Goal: Transaction & Acquisition: Book appointment/travel/reservation

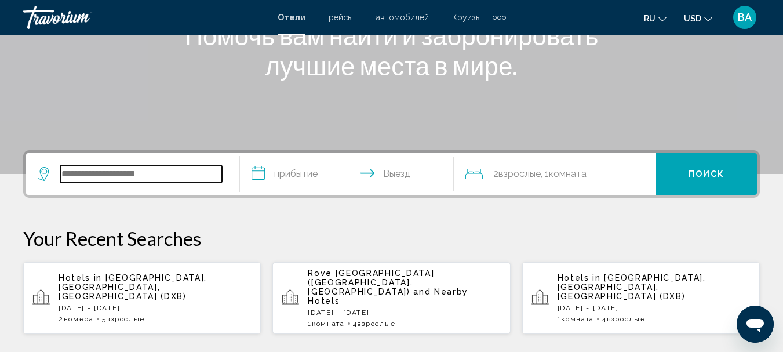
click at [162, 181] on input "Search widget" at bounding box center [141, 173] width 162 height 17
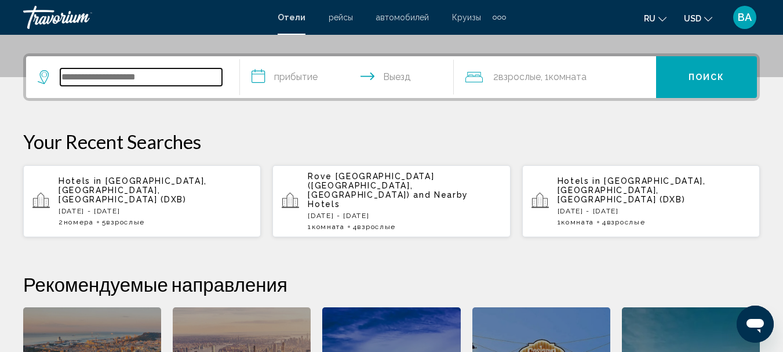
scroll to position [286, 0]
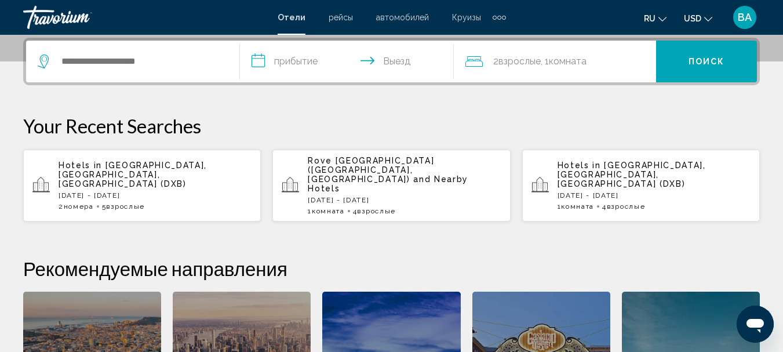
click at [379, 170] on p "[GEOGRAPHIC_DATA] ([GEOGRAPHIC_DATA], [GEOGRAPHIC_DATA]) and Nearby Hotels" at bounding box center [404, 174] width 193 height 37
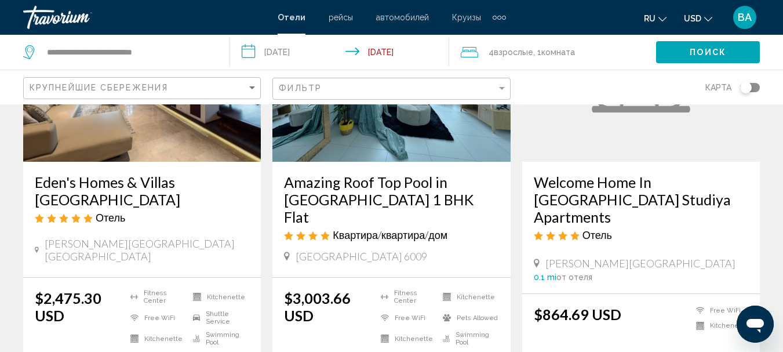
scroll to position [174, 0]
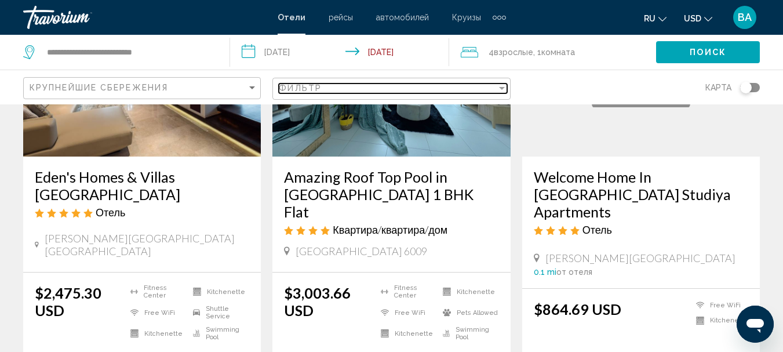
click at [469, 85] on div "Фильтр" at bounding box center [387, 87] width 217 height 9
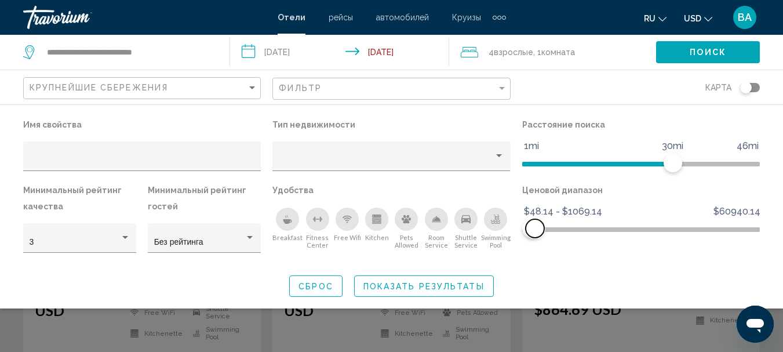
drag, startPoint x: 750, startPoint y: 226, endPoint x: 535, endPoint y: 231, distance: 215.5
click at [535, 231] on span "Hotel Filters" at bounding box center [534, 228] width 19 height 19
click at [536, 231] on span "Hotel Filters" at bounding box center [536, 228] width 19 height 19
click at [679, 54] on button "Поиск" at bounding box center [708, 51] width 104 height 21
click at [692, 52] on span "Поиск" at bounding box center [707, 52] width 36 height 9
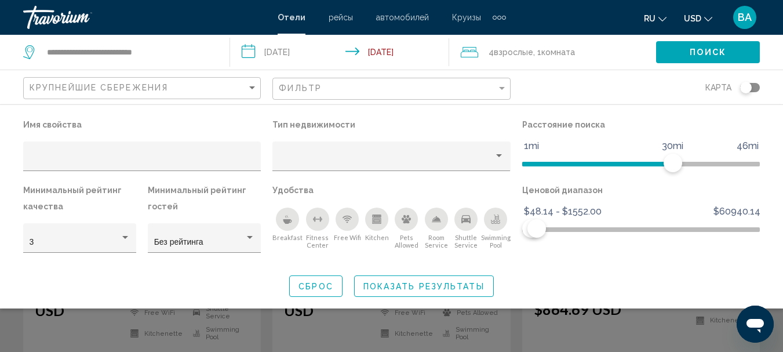
scroll to position [348, 0]
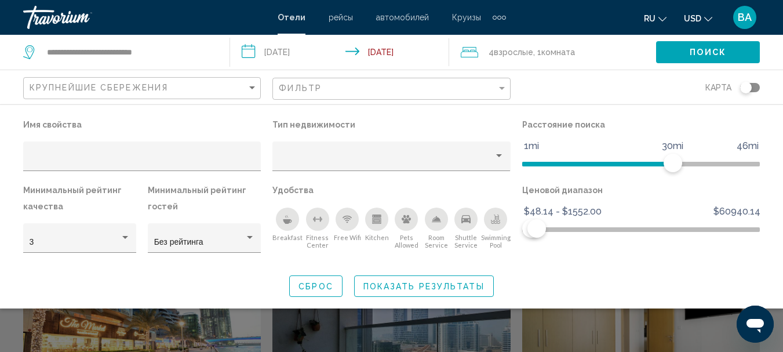
click at [405, 290] on span "Показать результаты" at bounding box center [423, 286] width 121 height 9
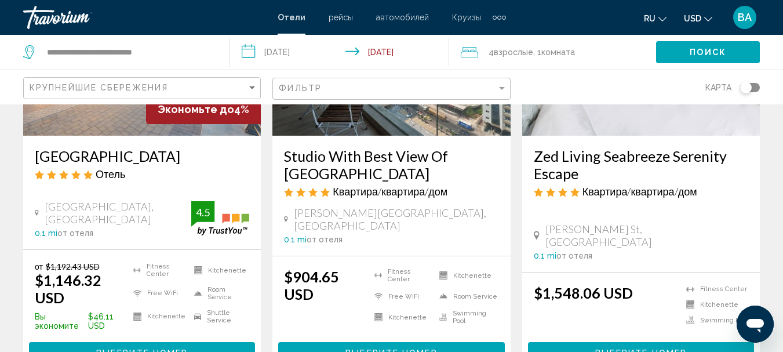
scroll to position [753, 0]
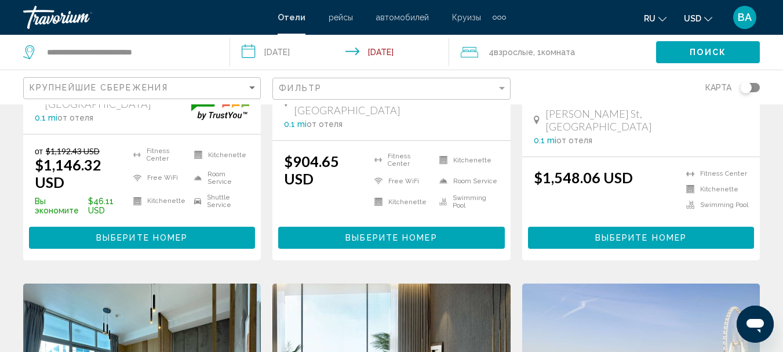
click at [378, 233] on span "Выберите номер" at bounding box center [391, 237] width 92 height 9
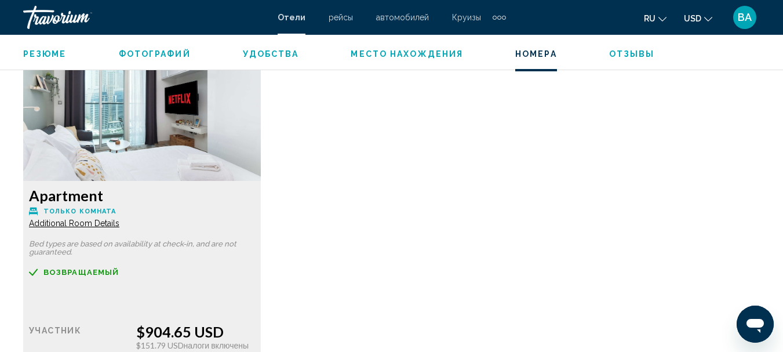
scroll to position [1814, 0]
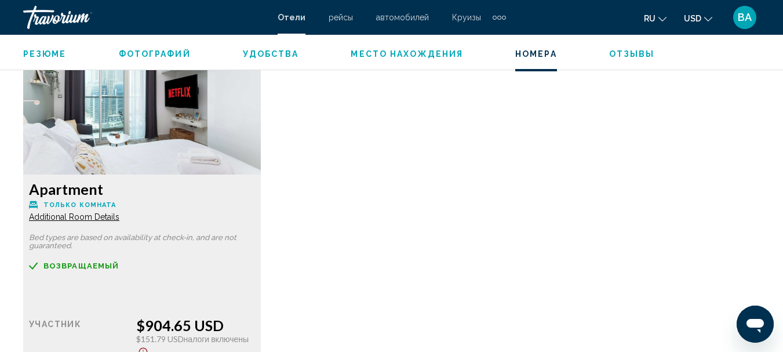
click at [217, 133] on img "Main content" at bounding box center [141, 102] width 237 height 145
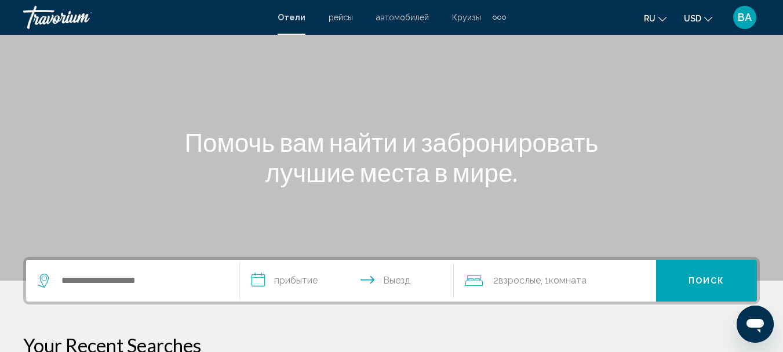
scroll to position [174, 0]
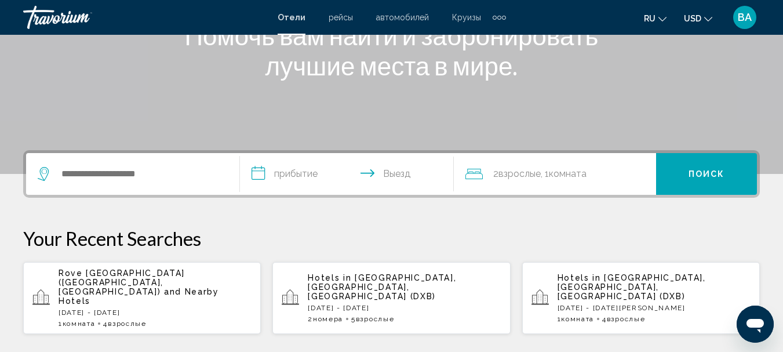
click at [151, 277] on p "[GEOGRAPHIC_DATA] ([GEOGRAPHIC_DATA], [GEOGRAPHIC_DATA]) and Nearby Hotels" at bounding box center [155, 286] width 193 height 37
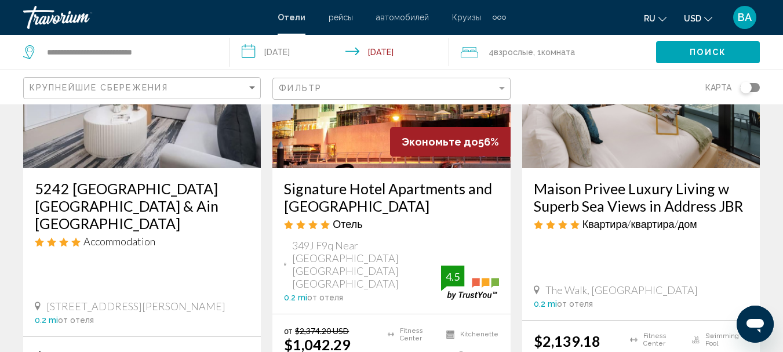
scroll to position [1680, 0]
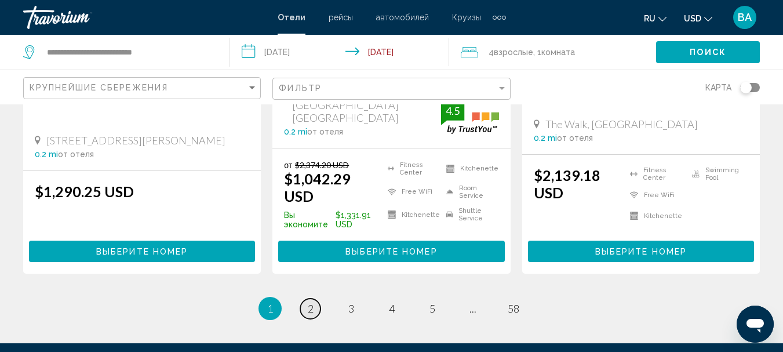
click at [312, 302] on span "2" at bounding box center [311, 308] width 6 height 13
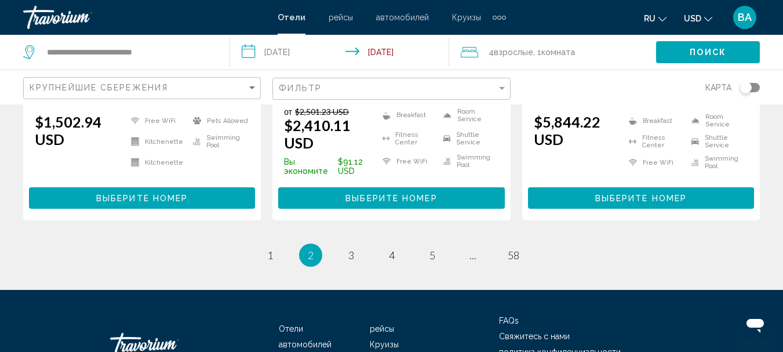
scroll to position [1738, 0]
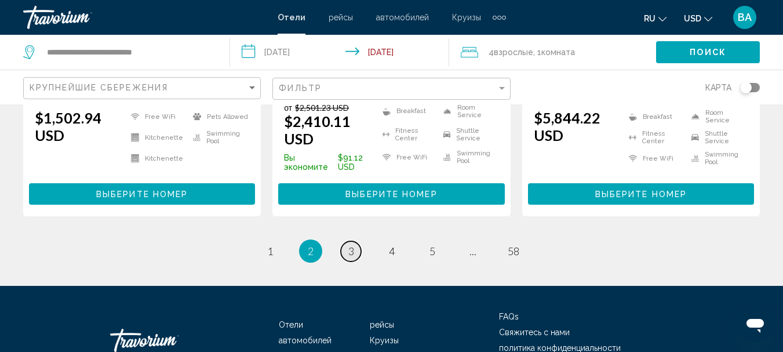
click at [349, 244] on span "3" at bounding box center [351, 250] width 6 height 13
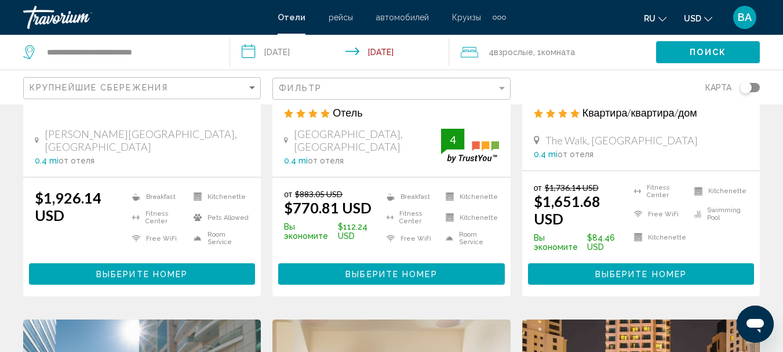
scroll to position [290, 0]
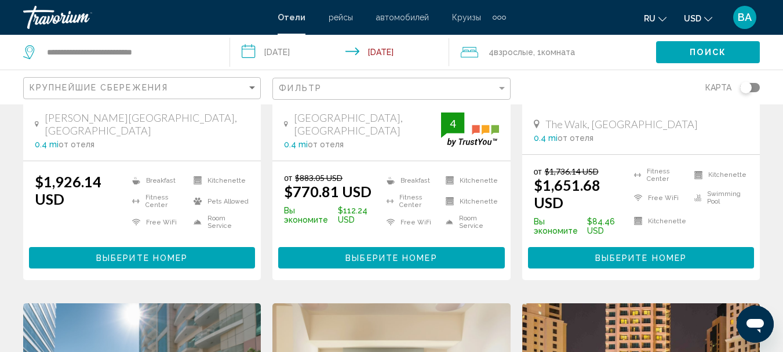
click at [386, 253] on span "Выберите номер" at bounding box center [391, 257] width 92 height 9
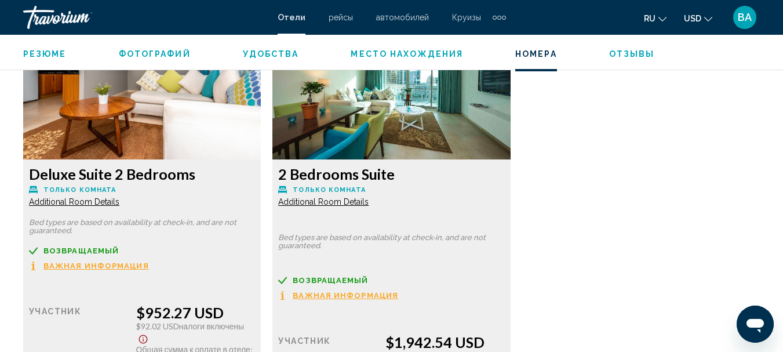
scroll to position [2221, 0]
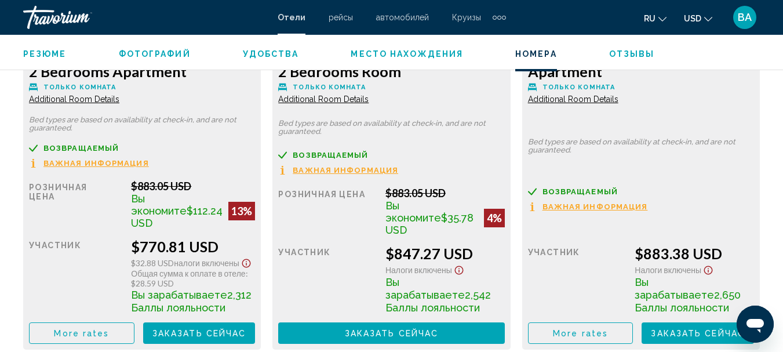
scroll to position [1873, 0]
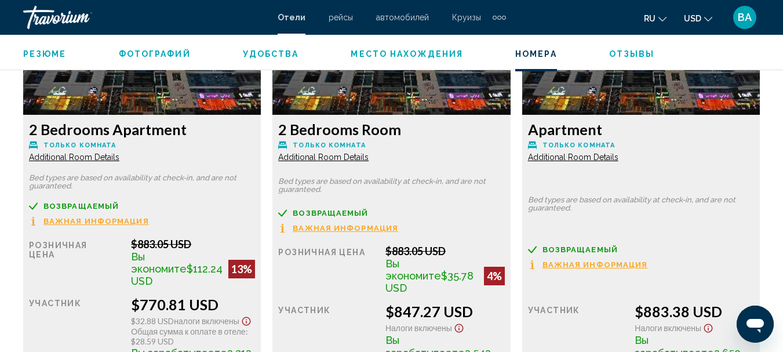
click at [93, 156] on span "Additional Room Details" at bounding box center [74, 156] width 90 height 9
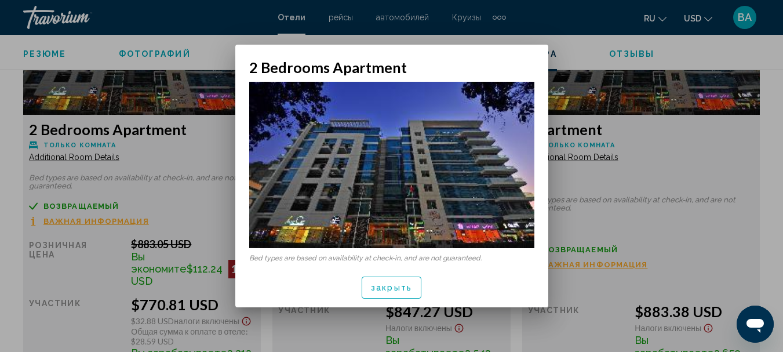
scroll to position [0, 0]
click at [385, 285] on span "закрыть" at bounding box center [391, 287] width 41 height 9
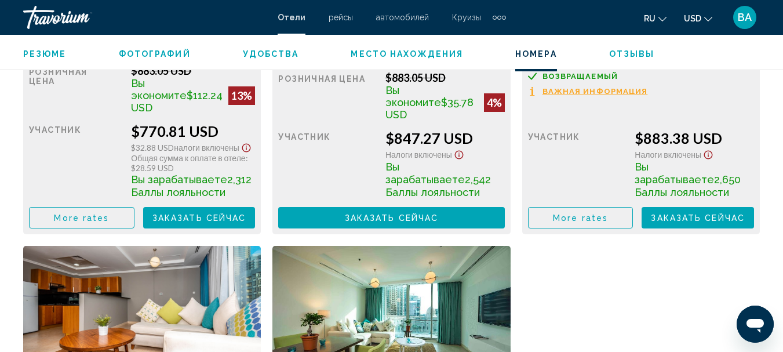
scroll to position [2047, 0]
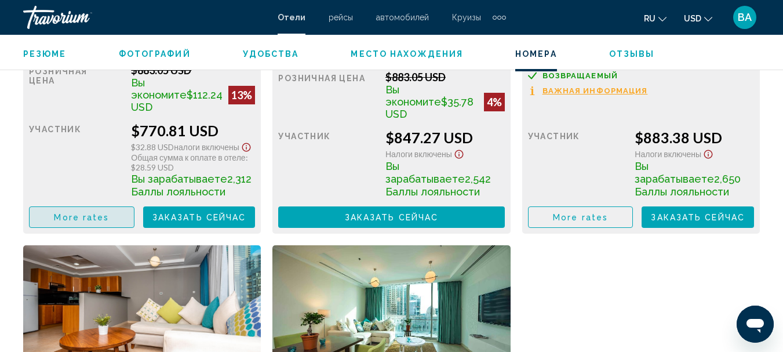
click at [72, 222] on span "More rates" at bounding box center [81, 217] width 55 height 9
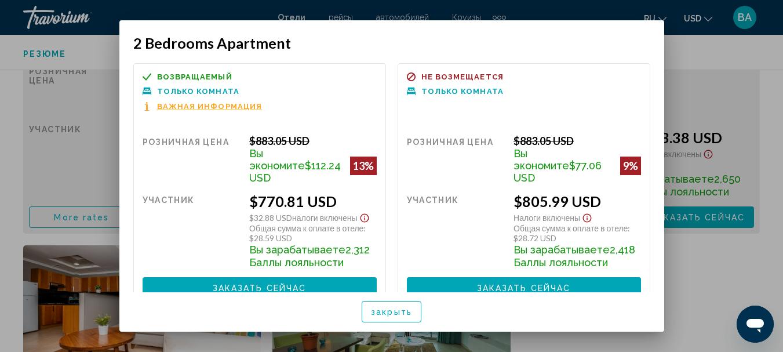
scroll to position [0, 0]
click at [383, 309] on span "закрыть" at bounding box center [391, 311] width 41 height 9
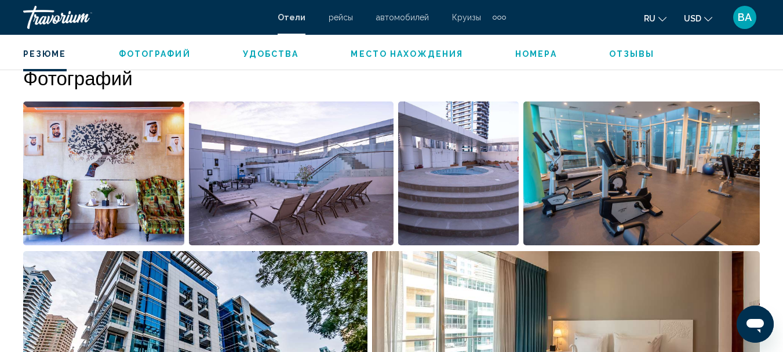
scroll to position [483, 0]
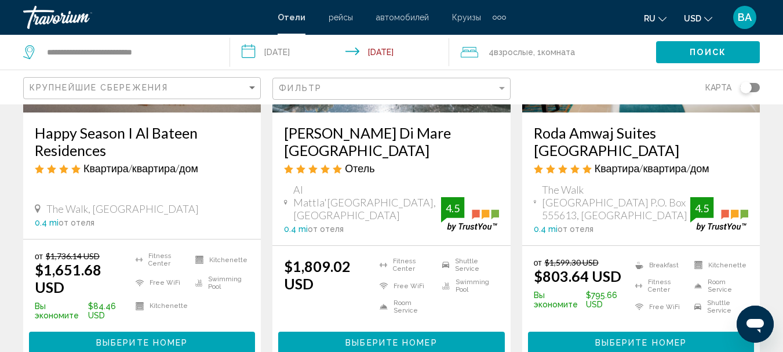
scroll to position [695, 0]
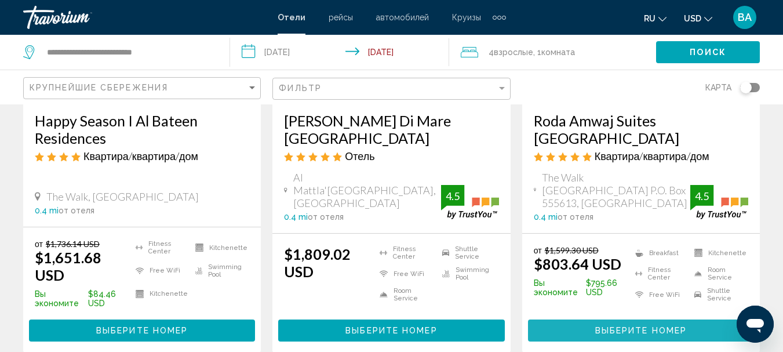
click at [641, 326] on span "Выберите номер" at bounding box center [641, 330] width 92 height 9
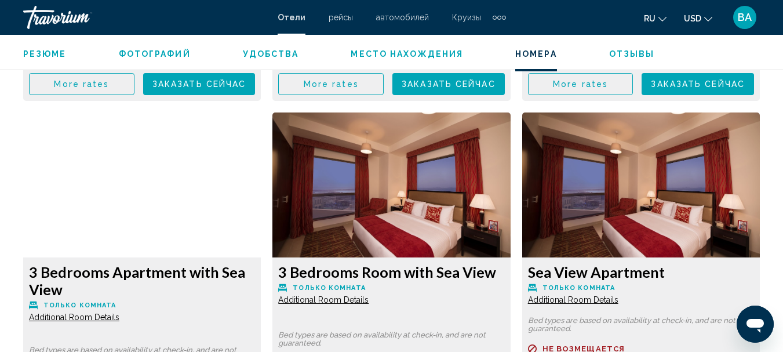
scroll to position [2219, 0]
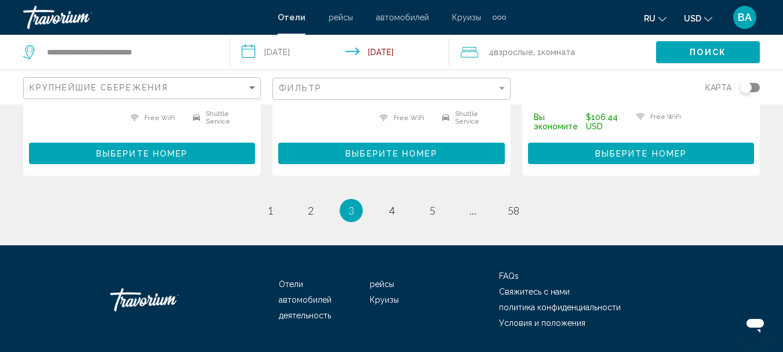
scroll to position [1760, 0]
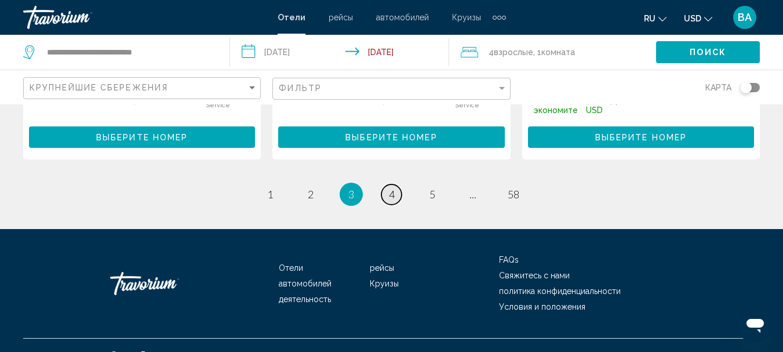
click at [392, 184] on link "page 4" at bounding box center [391, 194] width 20 height 20
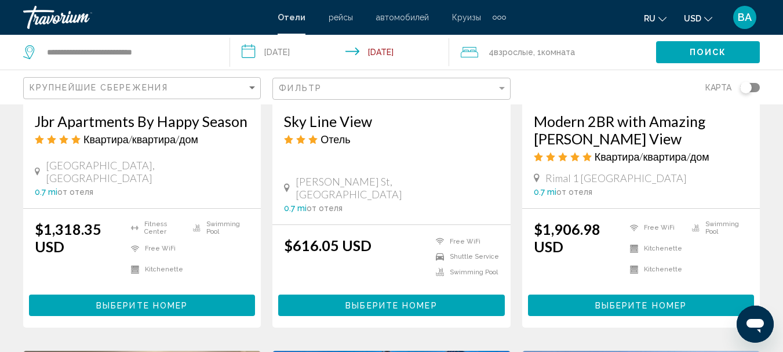
scroll to position [1158, 0]
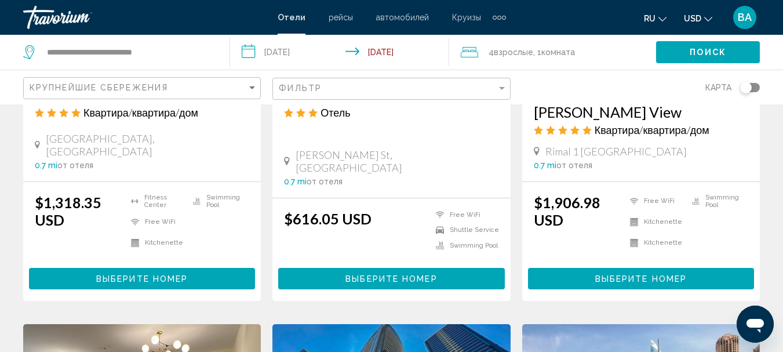
click at [379, 274] on span "Выберите номер" at bounding box center [391, 278] width 92 height 9
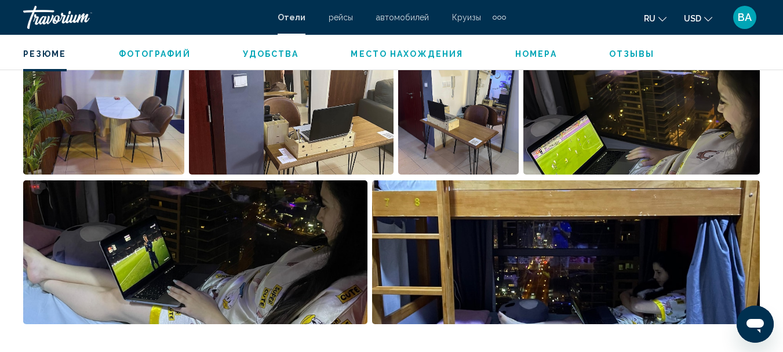
scroll to position [598, 0]
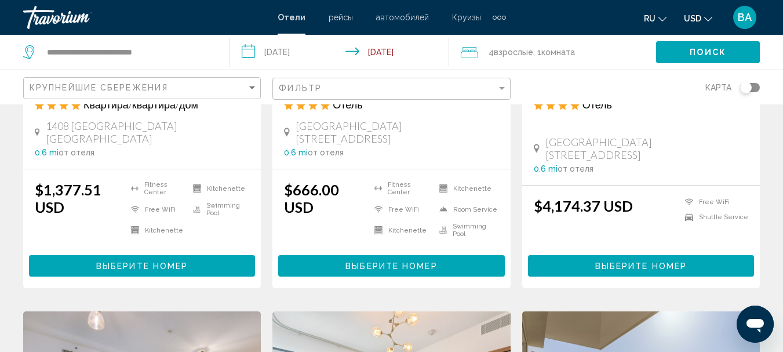
scroll to position [290, 0]
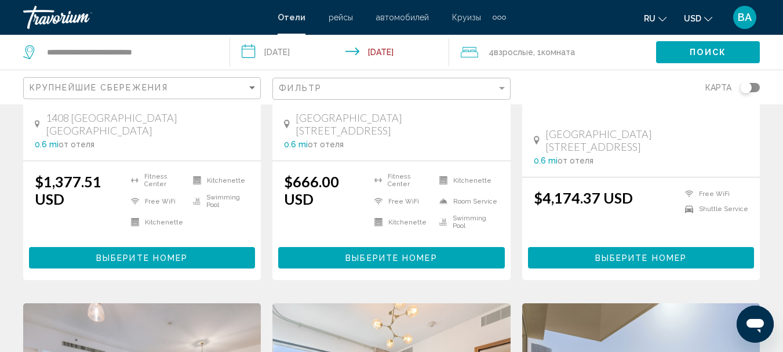
click at [394, 253] on span "Выберите номер" at bounding box center [391, 257] width 92 height 9
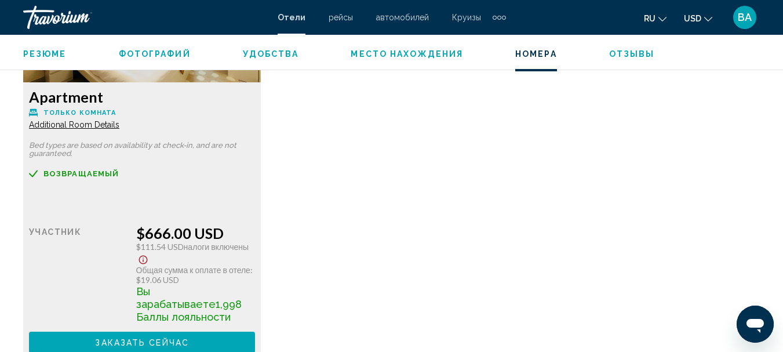
scroll to position [1872, 0]
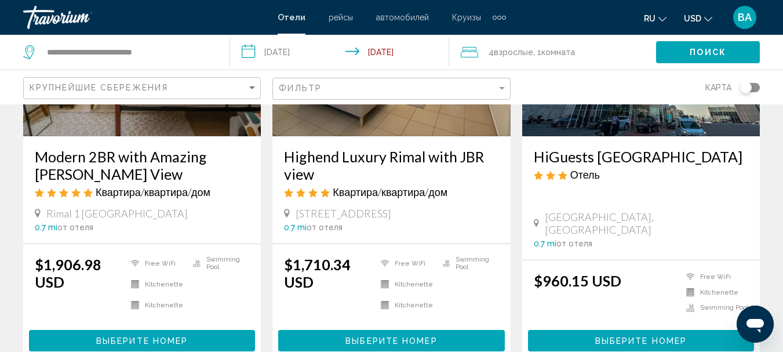
scroll to position [1564, 0]
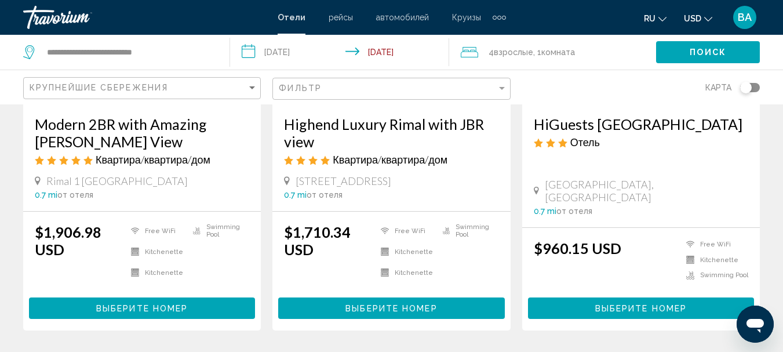
click at [624, 304] on span "Выберите номер" at bounding box center [641, 308] width 92 height 9
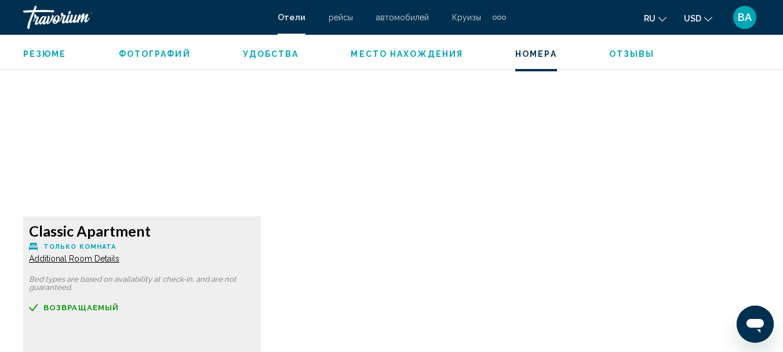
scroll to position [1756, 0]
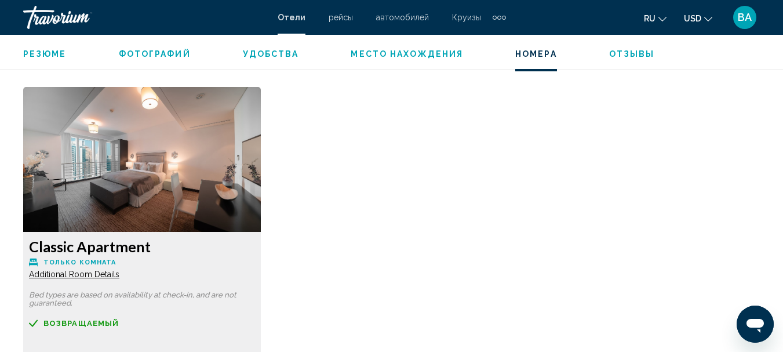
click at [65, 276] on span "Additional Room Details" at bounding box center [74, 273] width 90 height 9
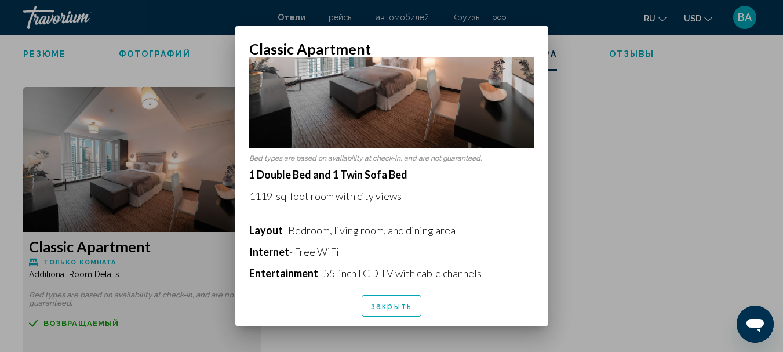
scroll to position [182, 0]
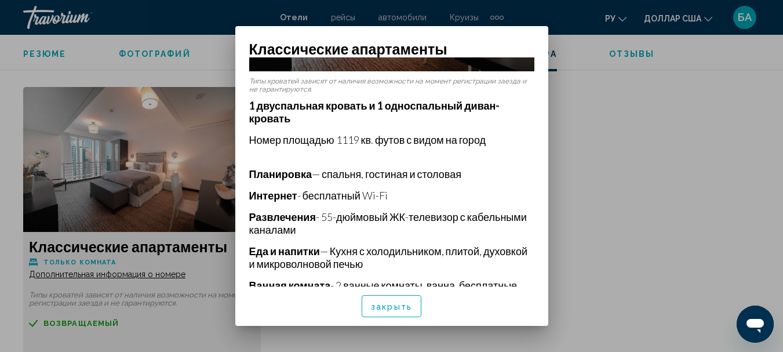
click at [638, 205] on div at bounding box center [391, 176] width 783 height 352
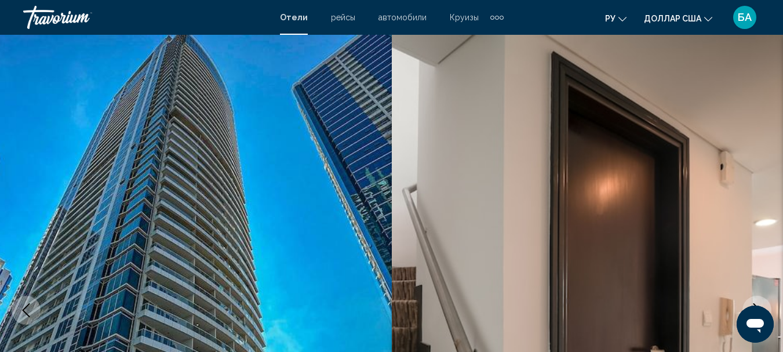
scroll to position [1756, 0]
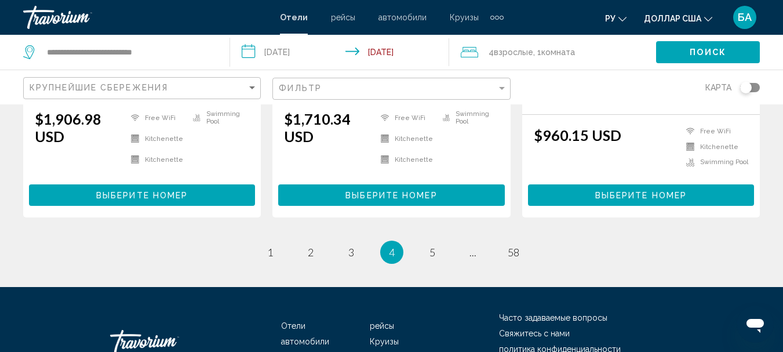
scroll to position [1741, 0]
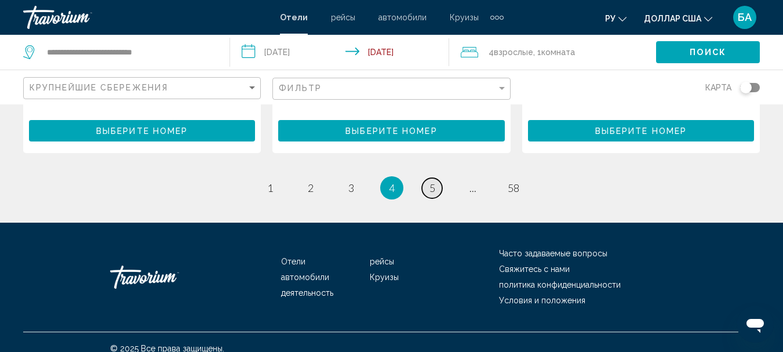
click at [429, 181] on span "5" at bounding box center [432, 187] width 6 height 13
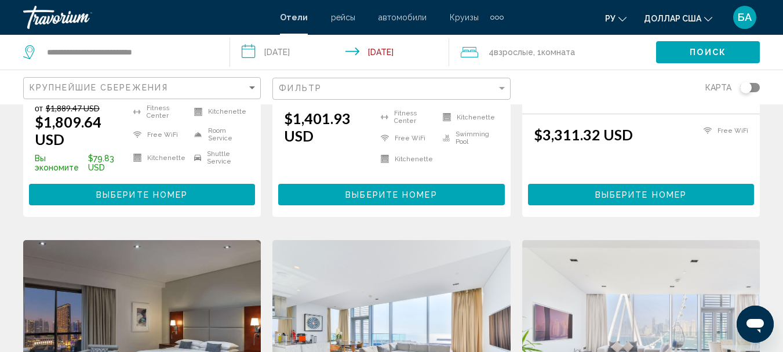
scroll to position [348, 0]
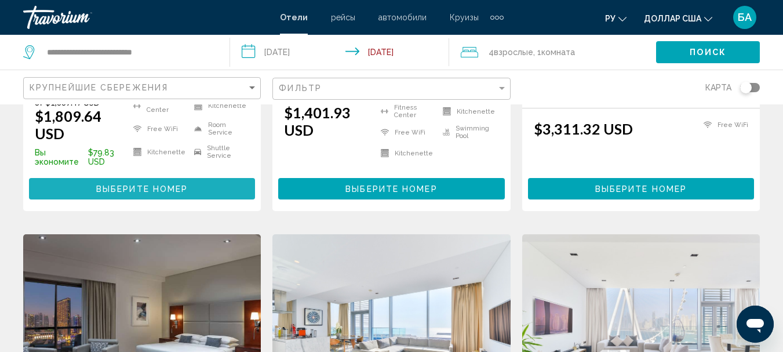
click at [107, 184] on span "Выберите номер" at bounding box center [142, 188] width 92 height 9
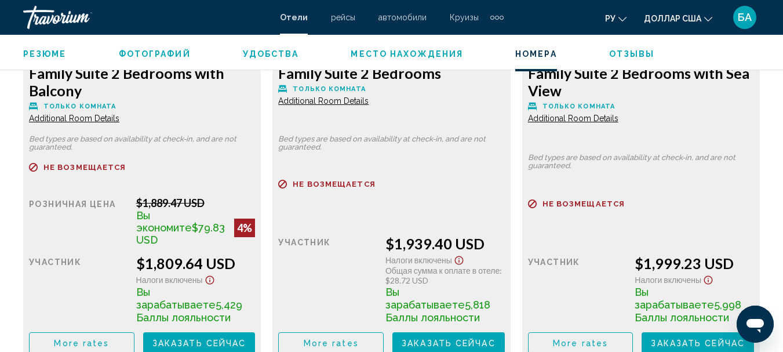
scroll to position [1640, 0]
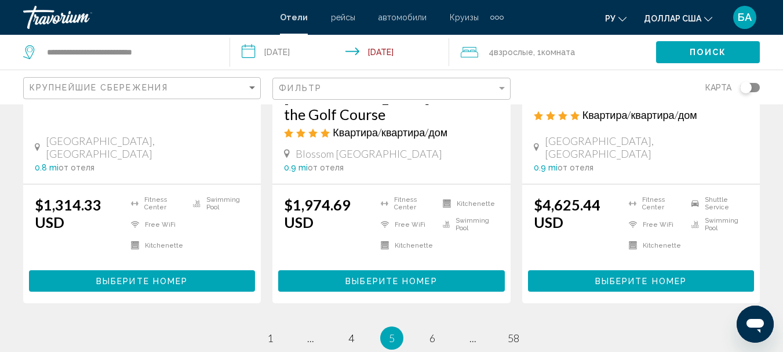
scroll to position [1680, 0]
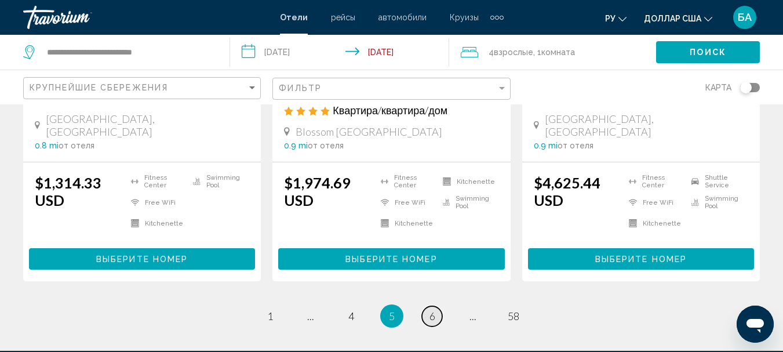
click at [432, 309] on span "6" at bounding box center [432, 315] width 6 height 13
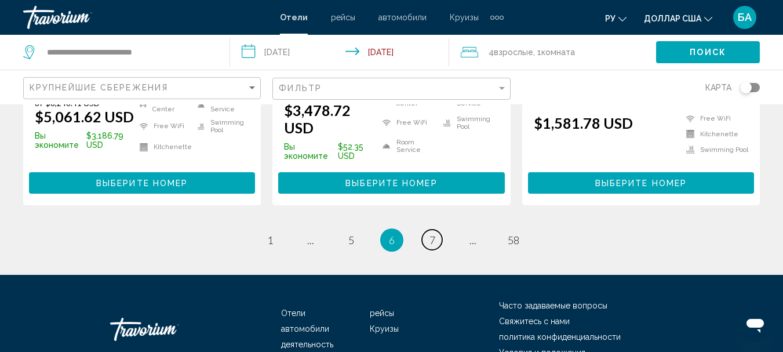
scroll to position [1745, 0]
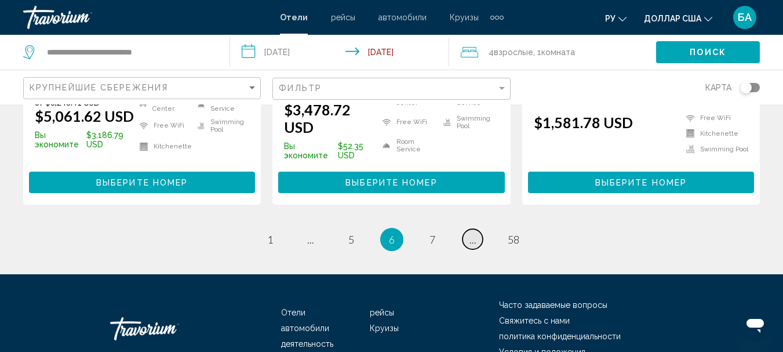
click at [469, 233] on span "..." at bounding box center [472, 239] width 7 height 13
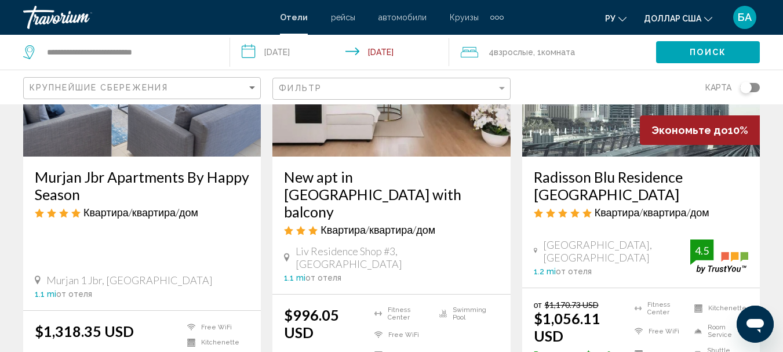
scroll to position [290, 0]
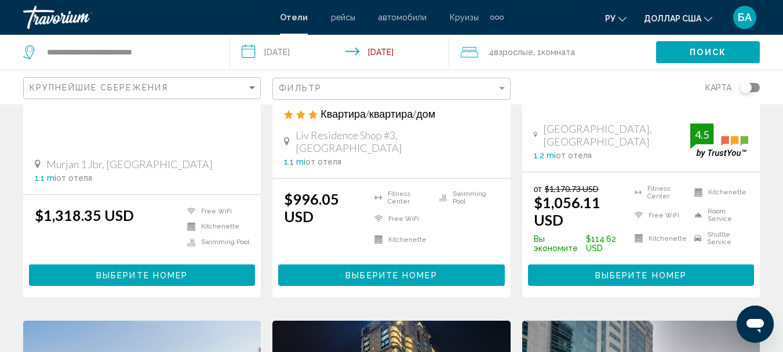
click at [608, 271] on span "Выберите номер" at bounding box center [641, 275] width 92 height 9
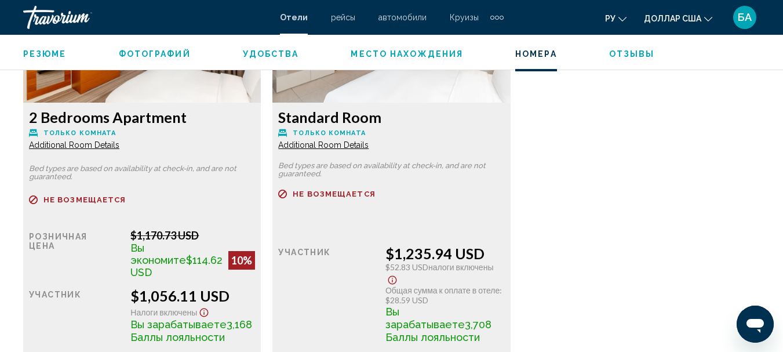
scroll to position [1817, 0]
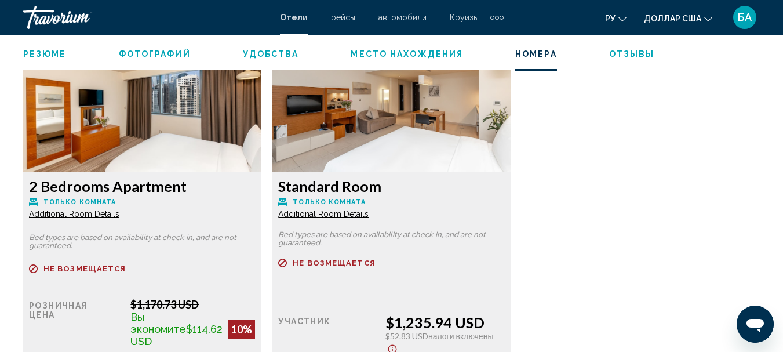
click at [66, 212] on span "Additional Room Details" at bounding box center [74, 213] width 90 height 9
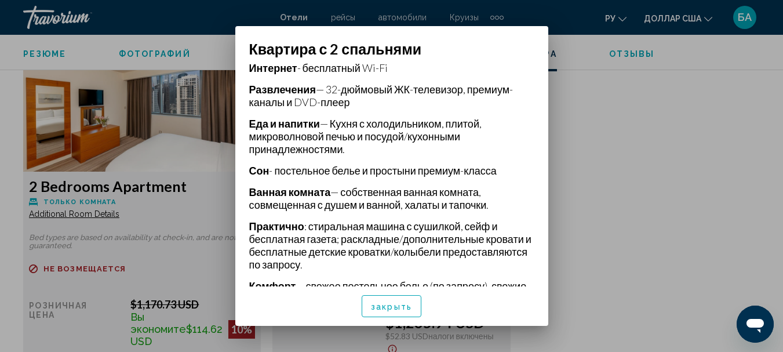
scroll to position [289, 0]
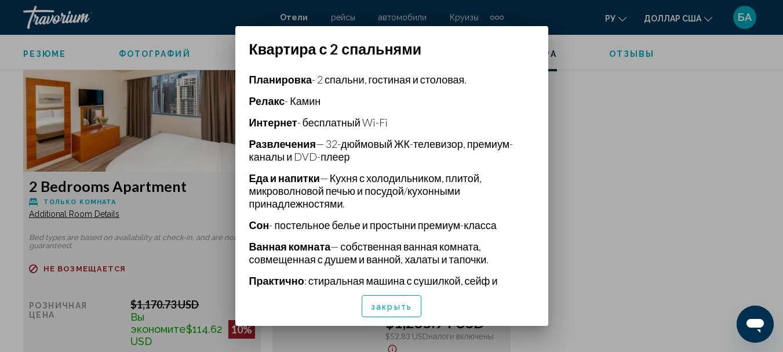
click at [650, 203] on div at bounding box center [391, 176] width 783 height 352
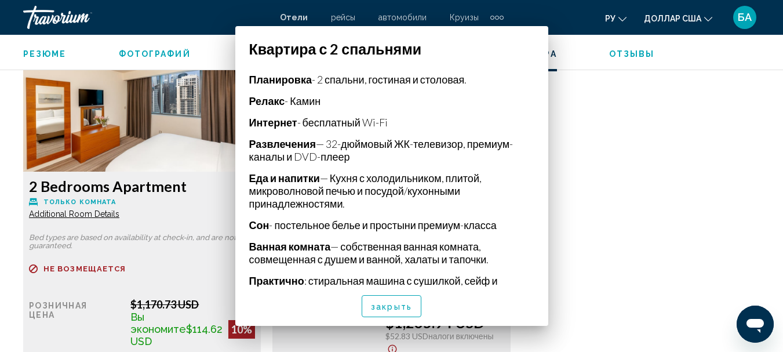
scroll to position [1817, 0]
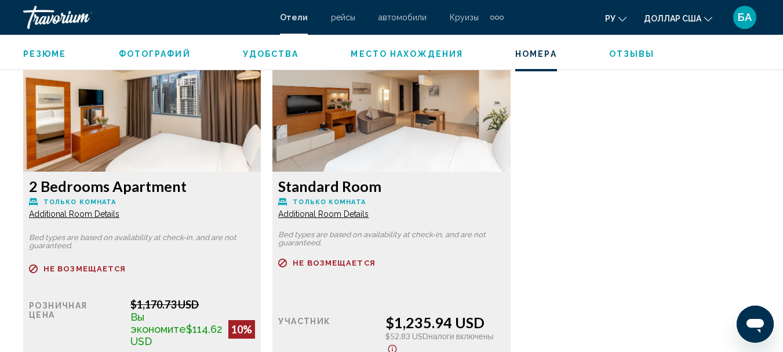
click at [156, 126] on img "Основное содержание" at bounding box center [141, 99] width 237 height 145
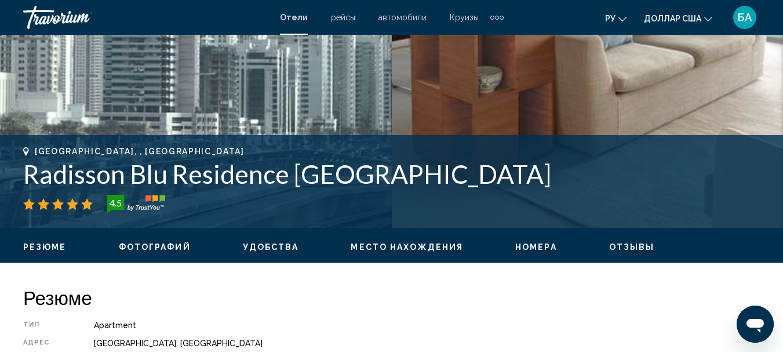
scroll to position [368, 0]
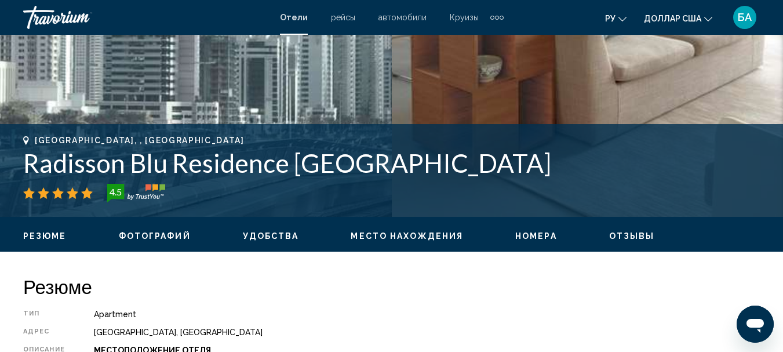
drag, startPoint x: 25, startPoint y: 163, endPoint x: 426, endPoint y: 166, distance: 400.3
click at [442, 166] on h1 "Radisson Blu Residence [GEOGRAPHIC_DATA]" at bounding box center [391, 163] width 736 height 30
copy h1 "Radisson Blu Residence [GEOGRAPHIC_DATA]"
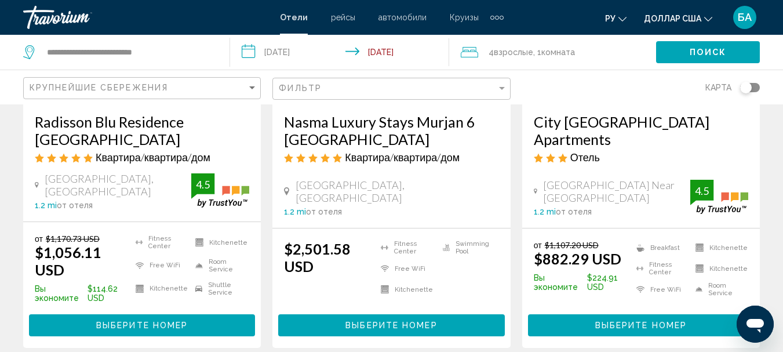
scroll to position [695, 0]
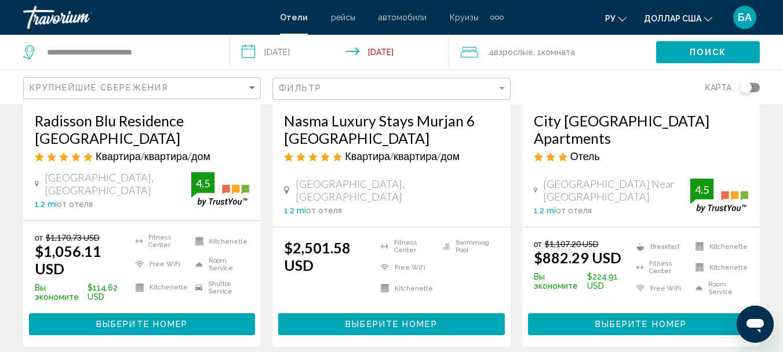
click at [599, 320] on span "Выберите номер" at bounding box center [641, 324] width 92 height 9
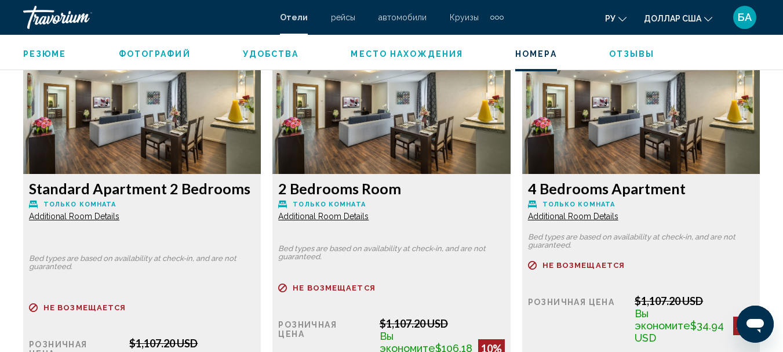
scroll to position [1814, 0]
click at [119, 217] on span "Additional Room Details" at bounding box center [74, 216] width 90 height 9
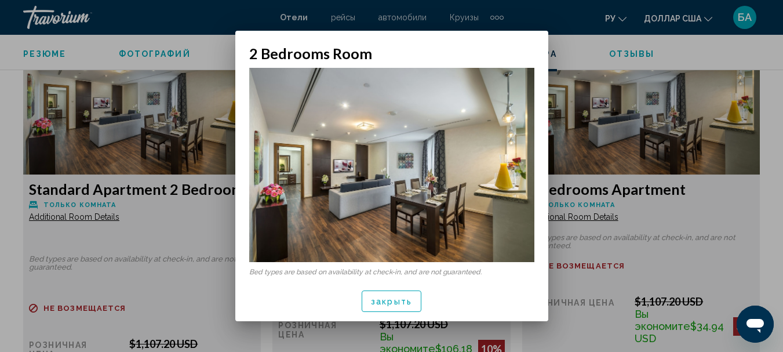
scroll to position [0, 0]
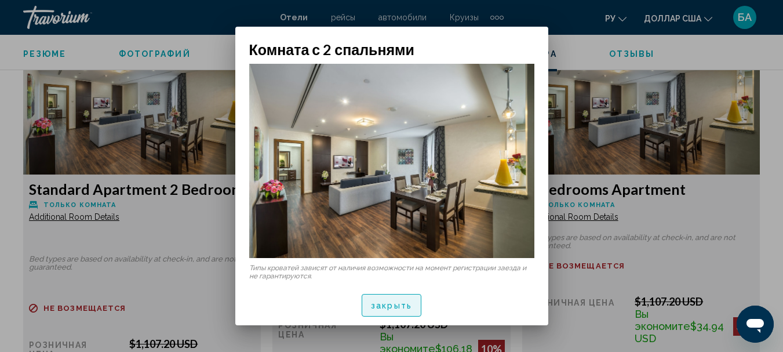
click at [388, 305] on font "закрыть" at bounding box center [391, 305] width 41 height 9
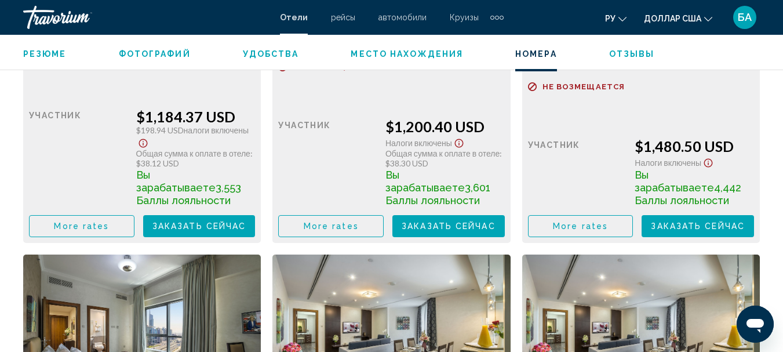
scroll to position [2683, 0]
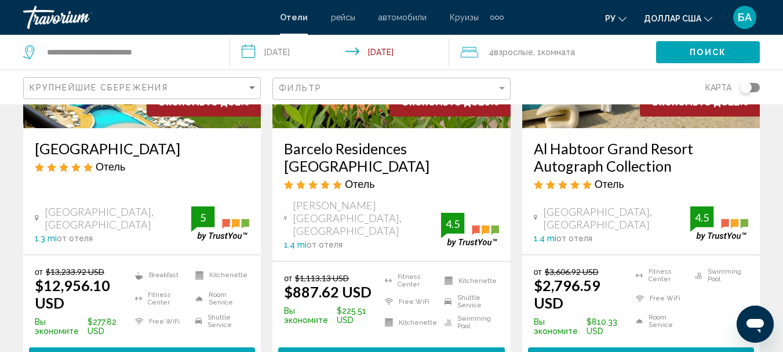
scroll to position [1680, 0]
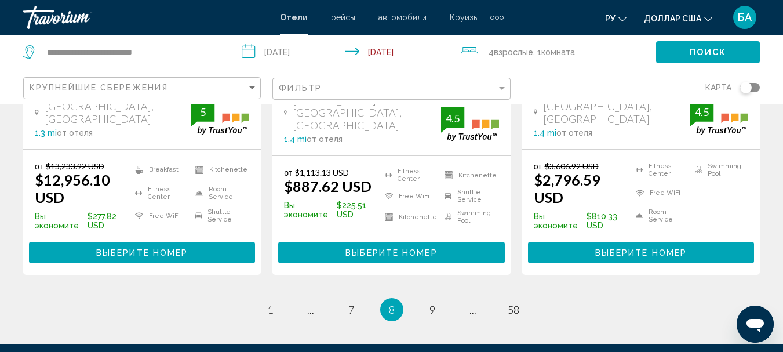
click at [379, 242] on button "Выберите номер" at bounding box center [391, 252] width 226 height 21
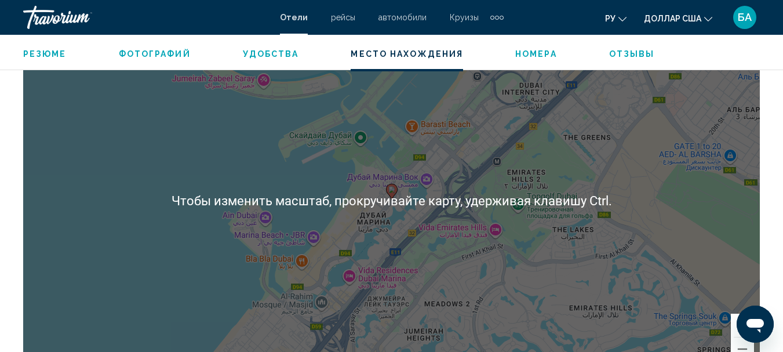
scroll to position [1350, 0]
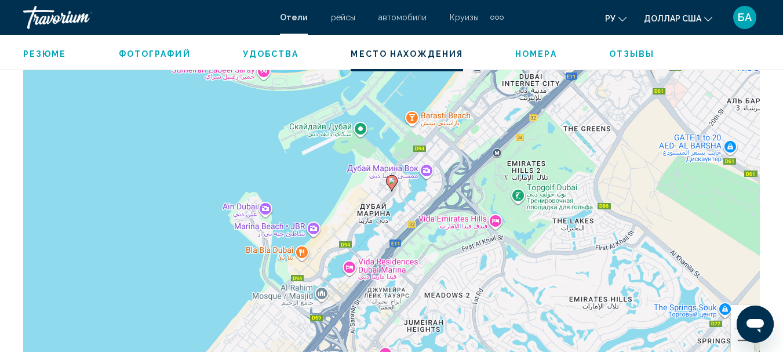
click at [222, 141] on div "Чтобы активировать перетаскивание с помощью клавиатуры, нажмите Alt + Ввод. Пос…" at bounding box center [391, 192] width 736 height 348
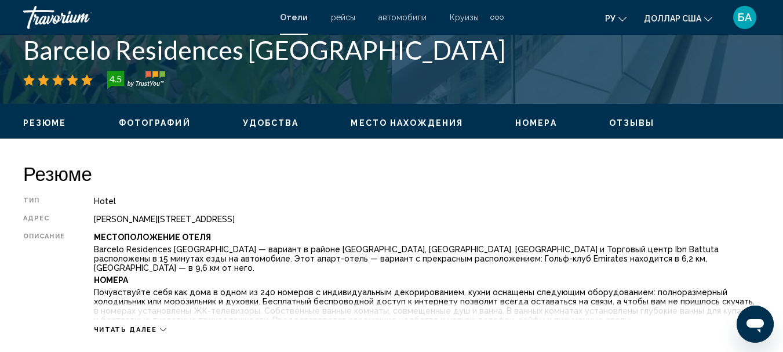
scroll to position [308, 0]
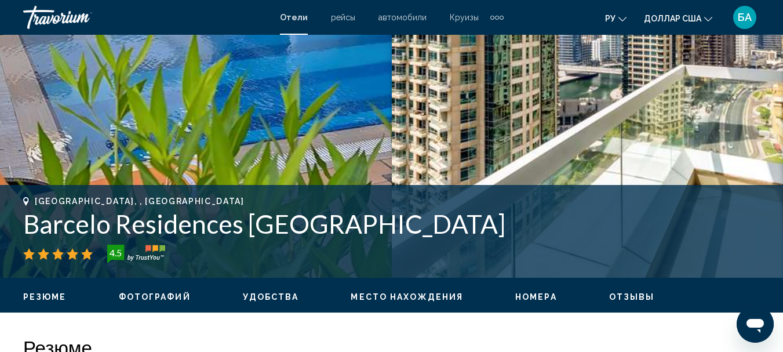
drag, startPoint x: 25, startPoint y: 222, endPoint x: 405, endPoint y: 222, distance: 380.0
click at [405, 222] on h1 "Barcelo Residences [GEOGRAPHIC_DATA]" at bounding box center [391, 224] width 736 height 30
copy h1 "Barcelo Residences [GEOGRAPHIC_DATA]"
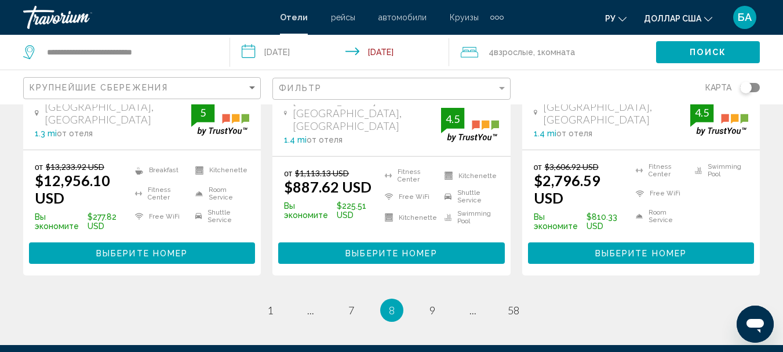
scroll to position [1680, 0]
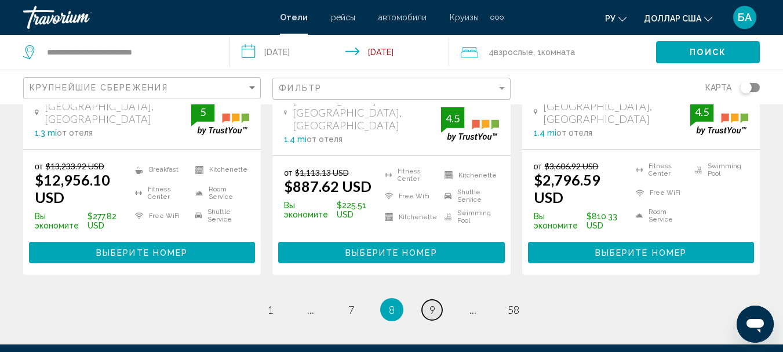
click at [428, 299] on link "page 9" at bounding box center [432, 309] width 20 height 20
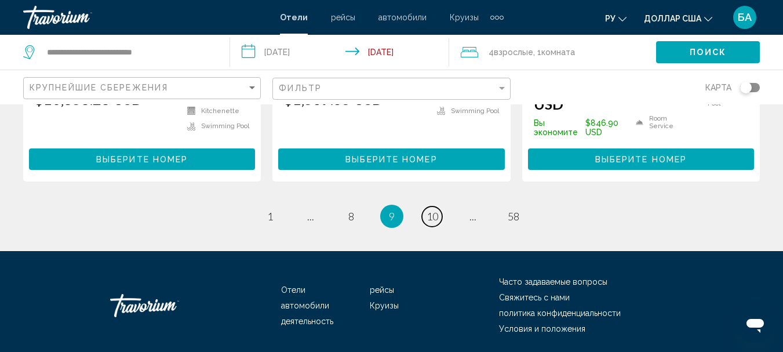
scroll to position [1790, 0]
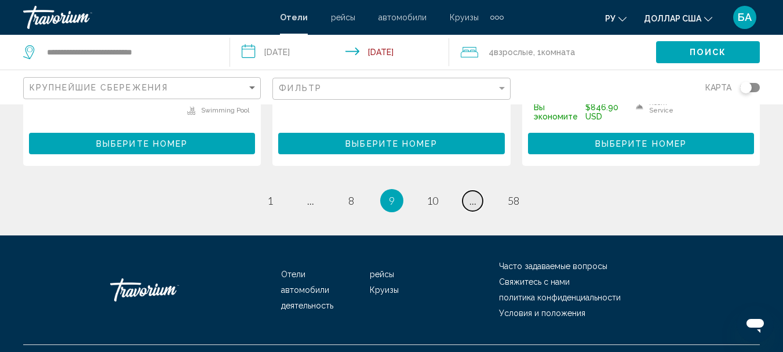
click at [464, 191] on link "page ..." at bounding box center [472, 201] width 20 height 20
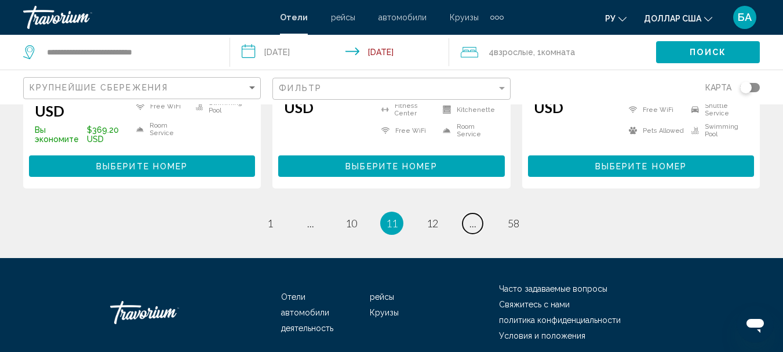
scroll to position [1758, 0]
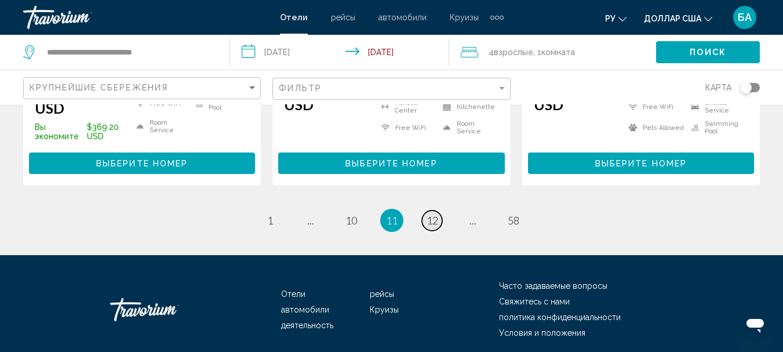
click at [431, 214] on span "12" at bounding box center [432, 220] width 12 height 13
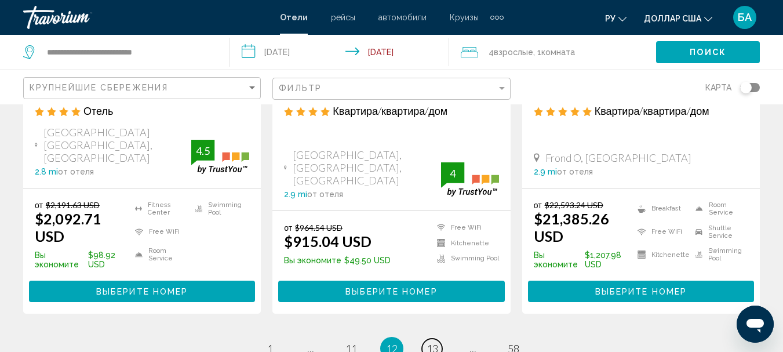
scroll to position [1680, 0]
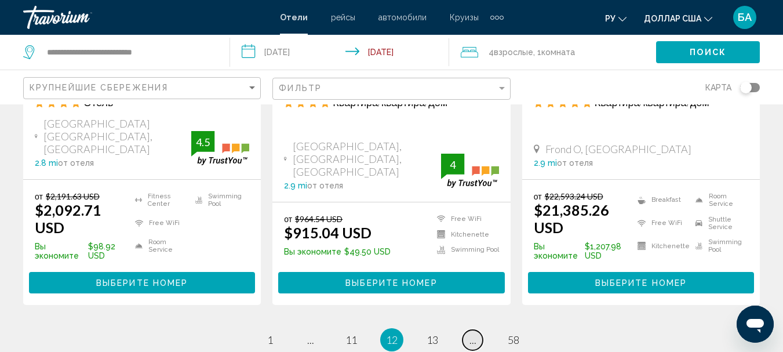
click at [473, 333] on span "..." at bounding box center [472, 339] width 7 height 13
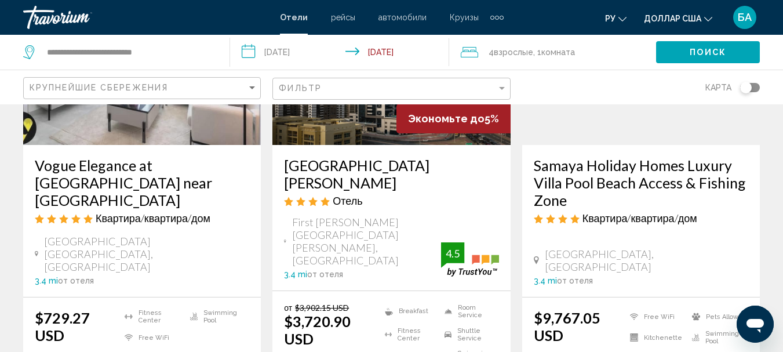
scroll to position [1680, 0]
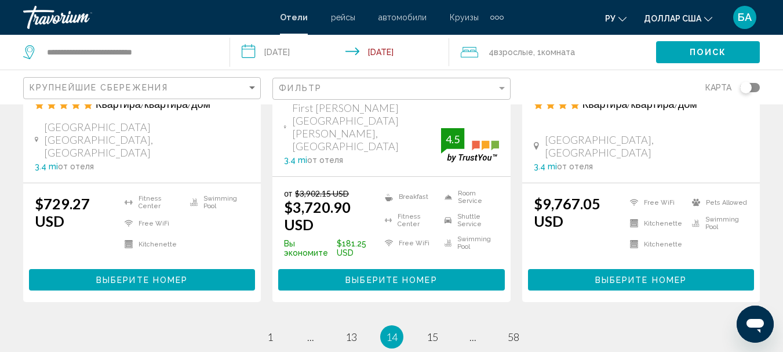
click at [498, 325] on ul "14 / 58 page 1 page ... page 13 You're on page 14 page 15 page ... page 58" at bounding box center [391, 336] width 736 height 23
click at [437, 330] on span "15" at bounding box center [432, 336] width 12 height 13
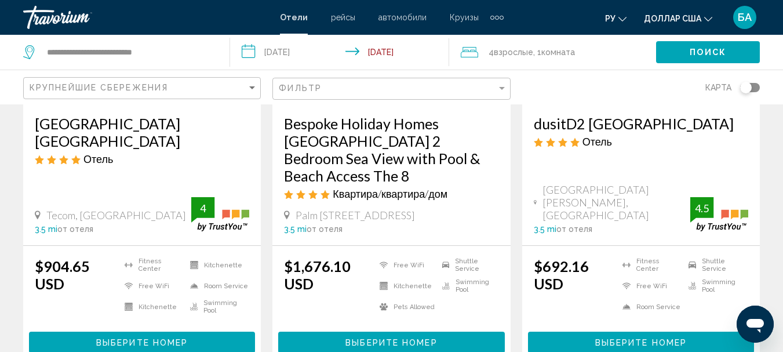
scroll to position [232, 0]
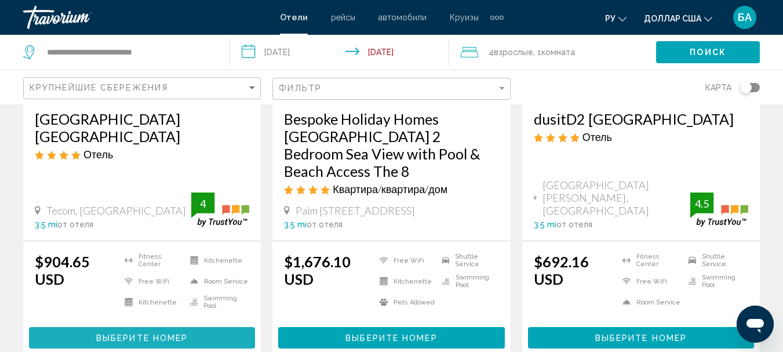
click at [120, 333] on span "Выберите номер" at bounding box center [142, 337] width 92 height 9
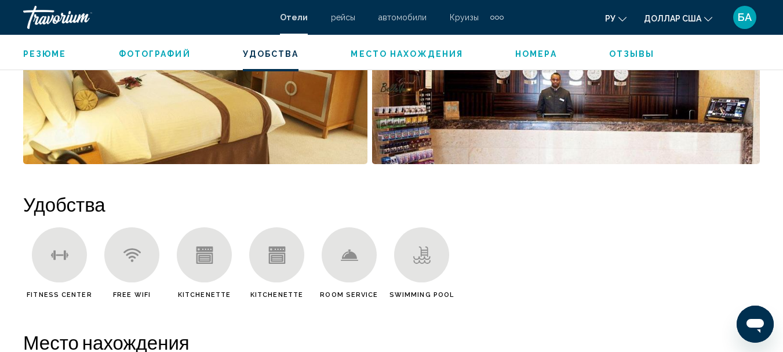
scroll to position [1235, 0]
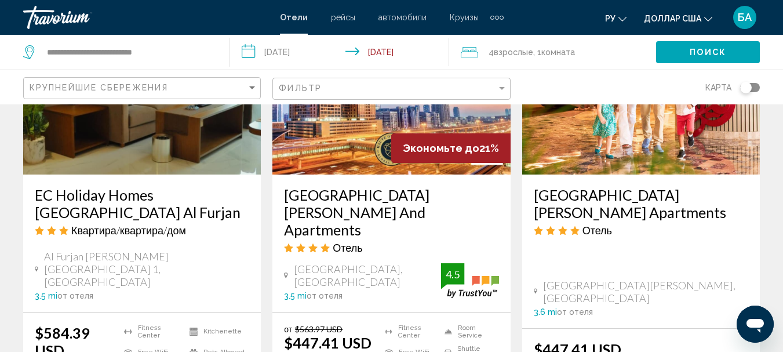
scroll to position [1622, 0]
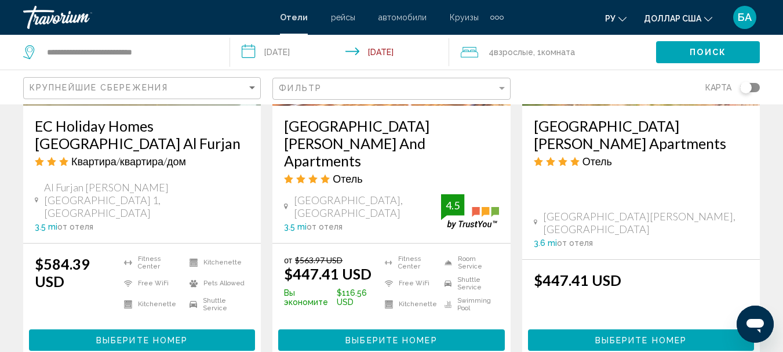
click at [646, 335] on span "Выберите номер" at bounding box center [641, 339] width 92 height 9
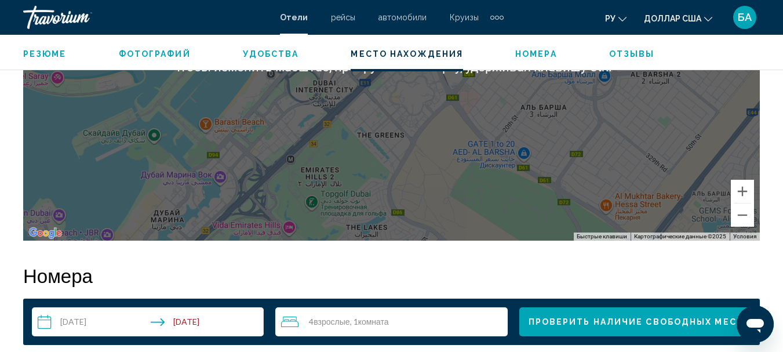
scroll to position [1582, 0]
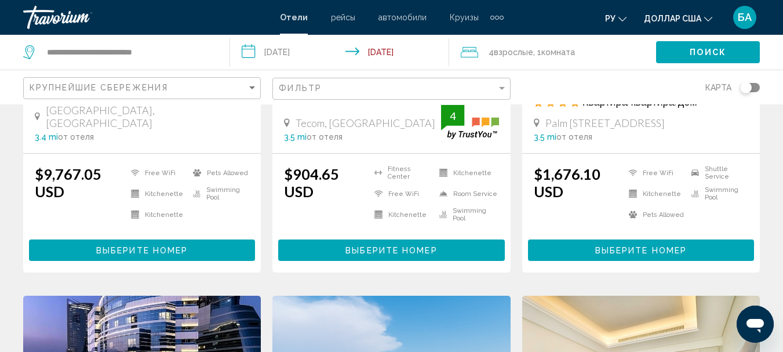
scroll to position [405, 0]
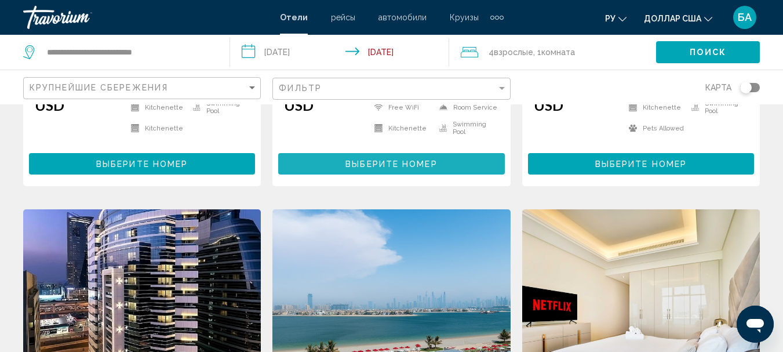
click at [382, 159] on span "Выберите номер" at bounding box center [391, 163] width 92 height 9
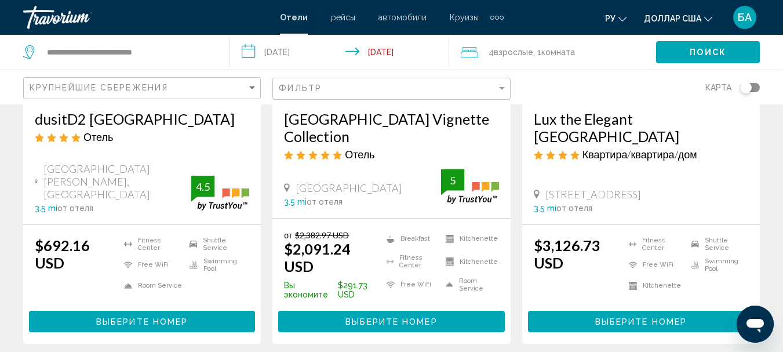
scroll to position [753, 0]
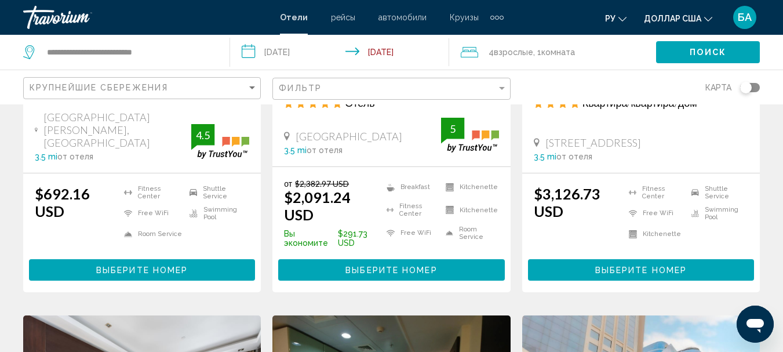
click at [391, 265] on span "Выберите номер" at bounding box center [391, 269] width 92 height 9
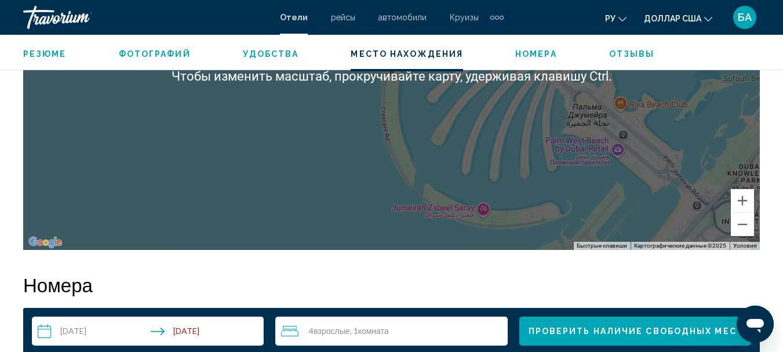
scroll to position [1292, 0]
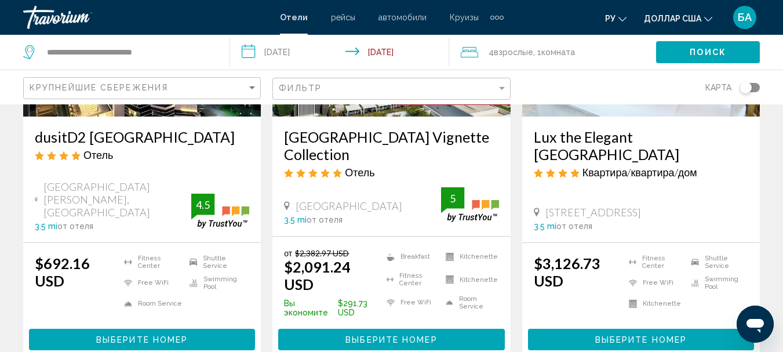
scroll to position [753, 0]
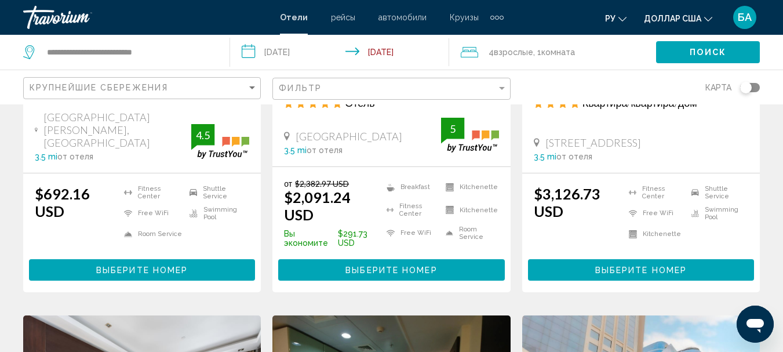
click at [152, 265] on span "Выберите номер" at bounding box center [142, 269] width 92 height 9
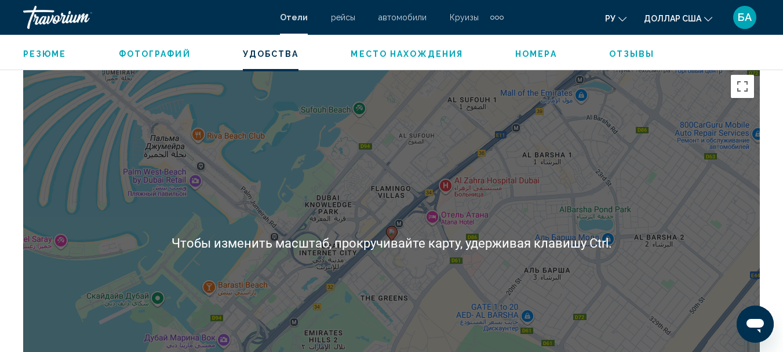
scroll to position [1003, 0]
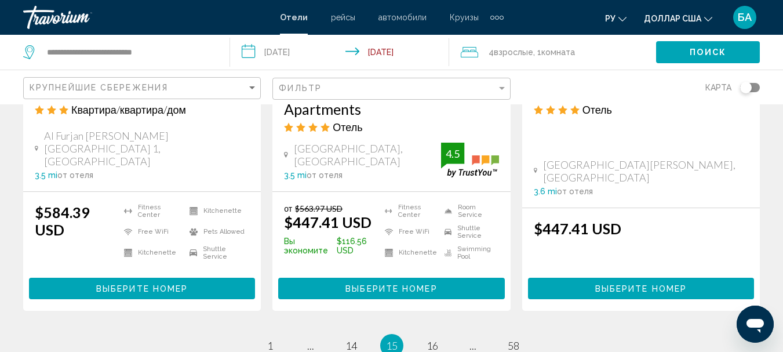
scroll to position [1680, 0]
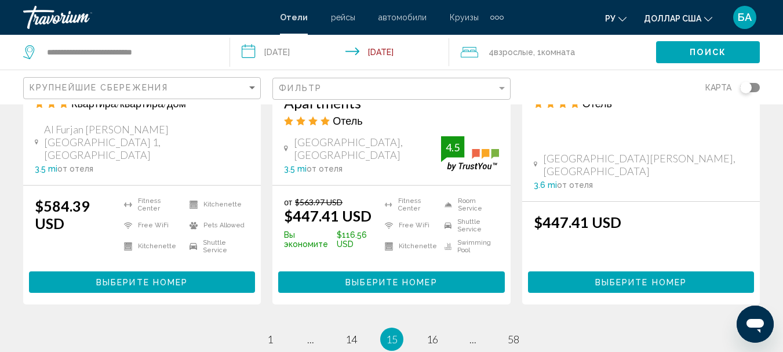
click at [358, 277] on span "Выберите номер" at bounding box center [391, 281] width 92 height 9
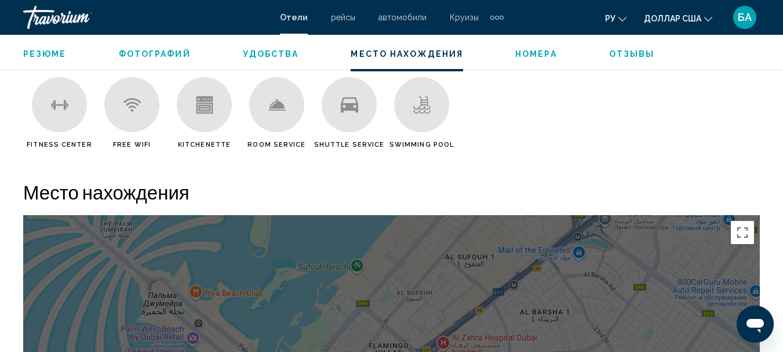
scroll to position [1292, 0]
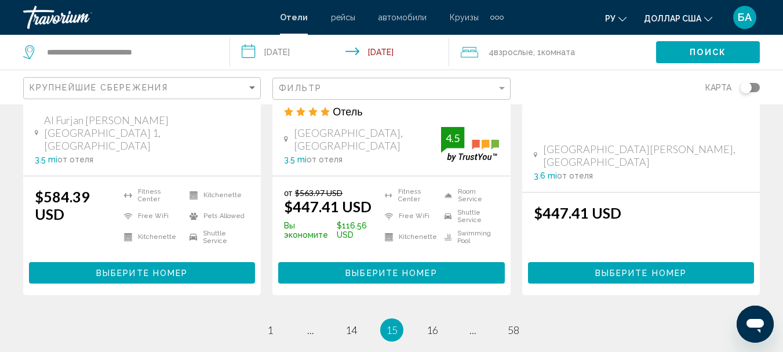
scroll to position [1777, 0]
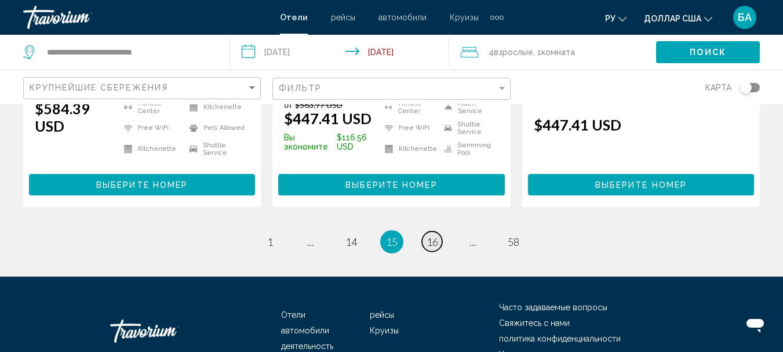
click at [436, 235] on span "16" at bounding box center [432, 241] width 12 height 13
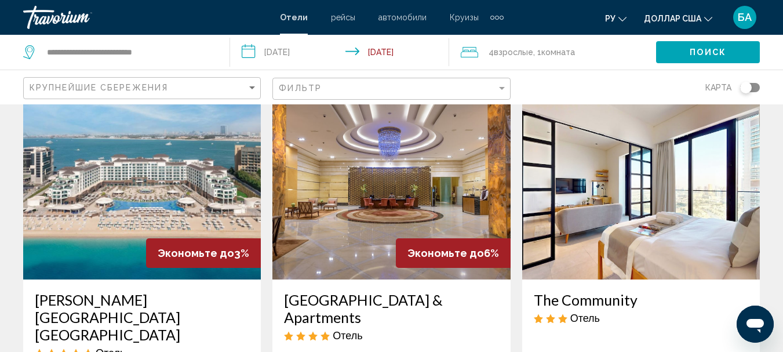
scroll to position [1564, 0]
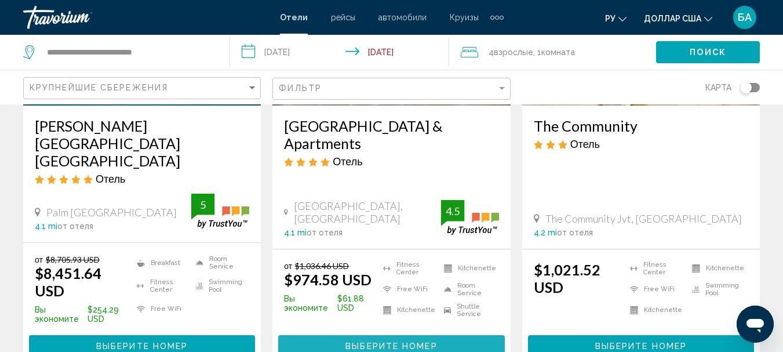
click at [380, 341] on span "Выберите номер" at bounding box center [391, 345] width 92 height 9
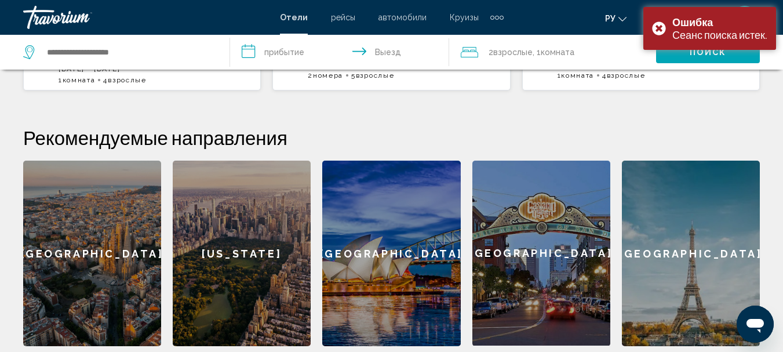
scroll to position [158, 0]
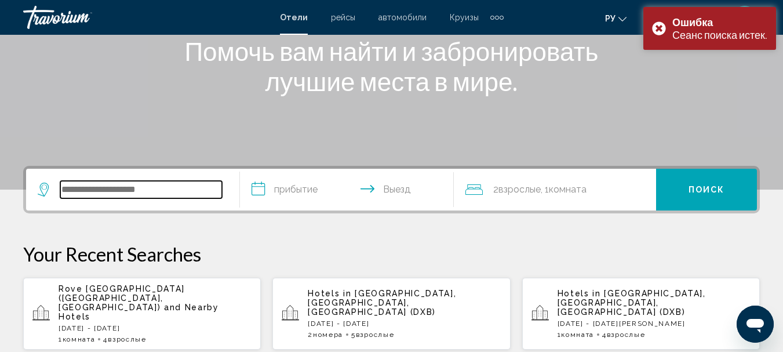
click at [112, 184] on input "Search widget" at bounding box center [141, 189] width 162 height 17
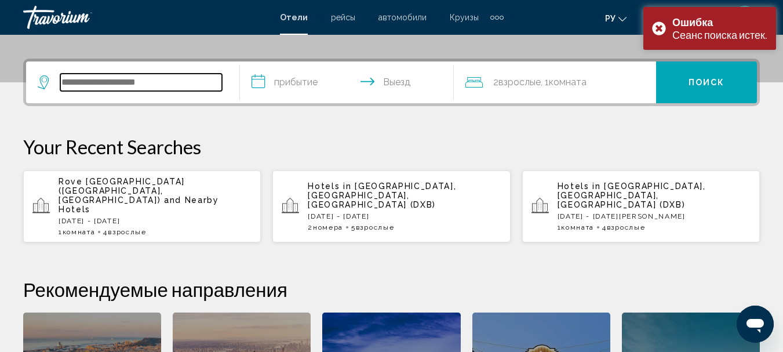
scroll to position [286, 0]
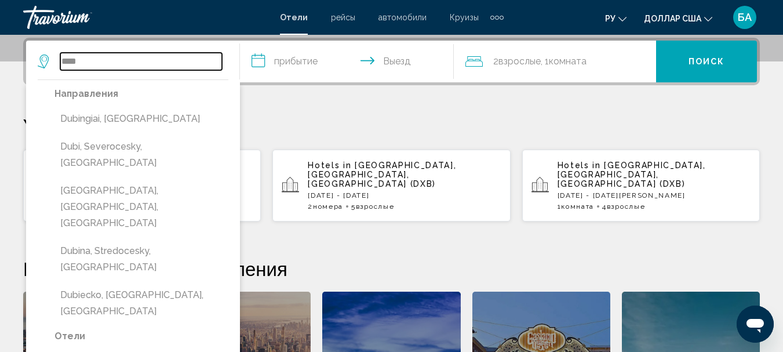
type input "****"
click at [361, 129] on p "Your Recent Searches" at bounding box center [391, 125] width 736 height 23
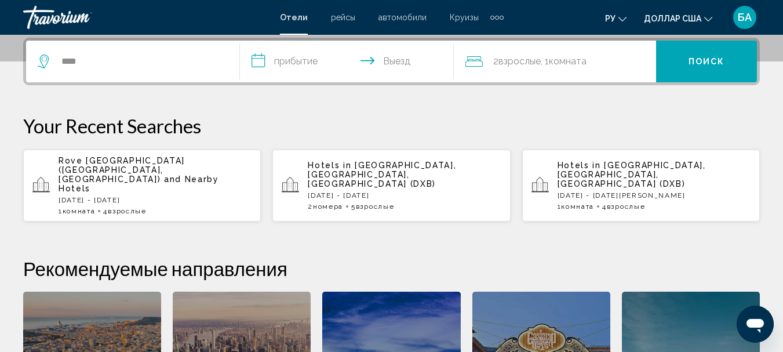
click at [619, 191] on p "[DATE] - [DATE][PERSON_NAME]" at bounding box center [653, 195] width 193 height 8
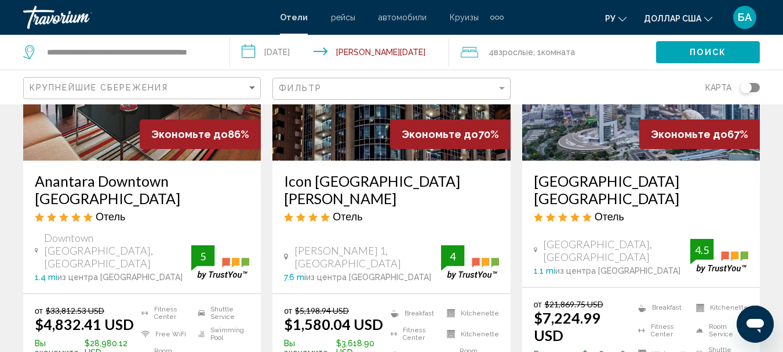
scroll to position [174, 0]
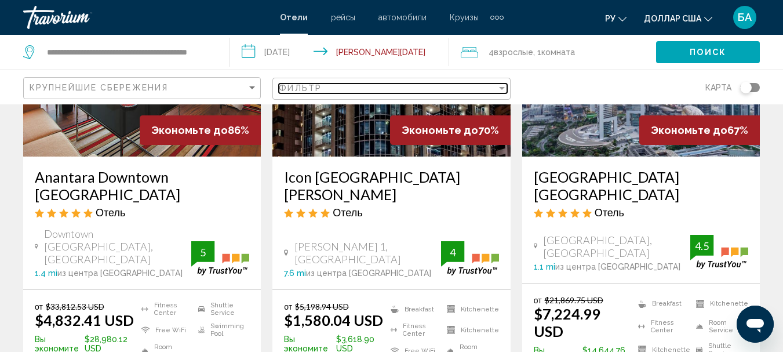
click at [506, 86] on div "Filter" at bounding box center [501, 87] width 10 height 9
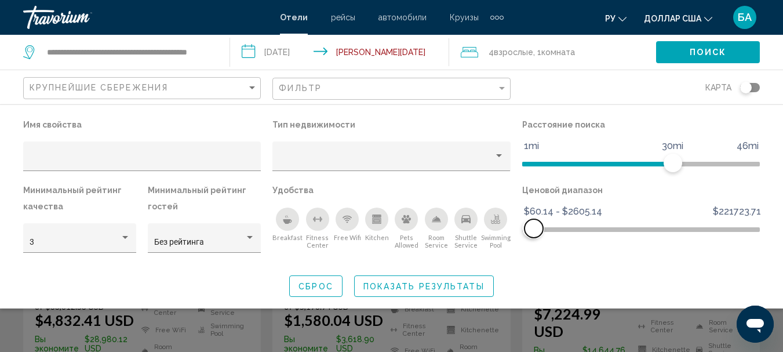
drag, startPoint x: 750, startPoint y: 229, endPoint x: 533, endPoint y: 233, distance: 216.7
click at [533, 233] on span "Hotel Filters" at bounding box center [533, 228] width 19 height 19
click at [398, 293] on button "Показать результаты" at bounding box center [424, 285] width 140 height 21
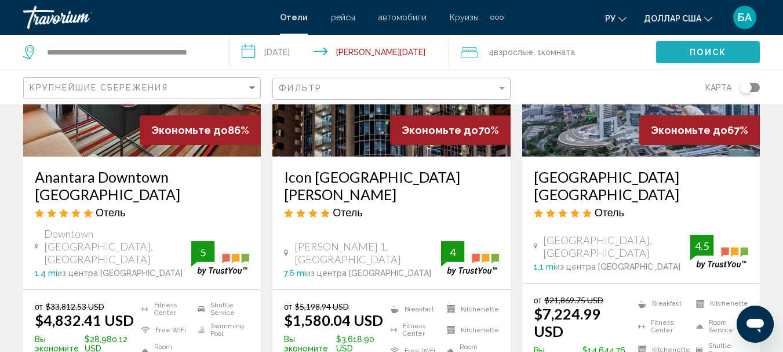
click at [700, 52] on span "Поиск" at bounding box center [707, 52] width 36 height 9
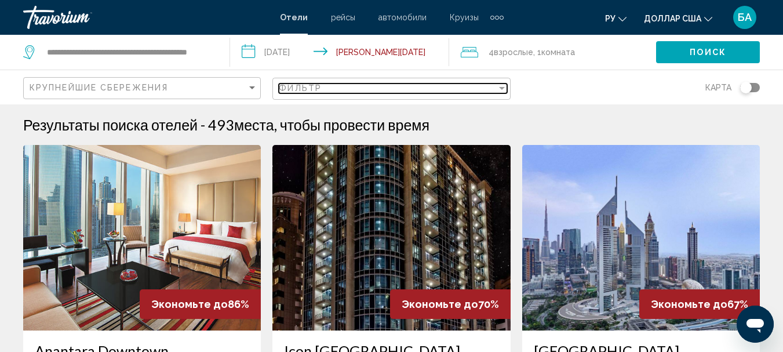
click at [500, 87] on div "Filter" at bounding box center [502, 88] width 6 height 3
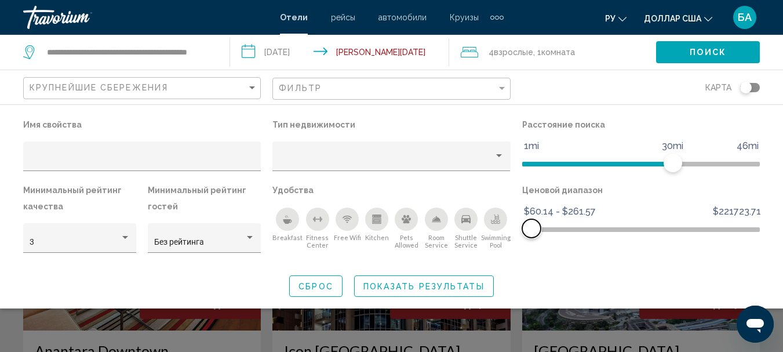
drag, startPoint x: 539, startPoint y: 229, endPoint x: 531, endPoint y: 232, distance: 7.9
click at [531, 232] on span "Hotel Filters" at bounding box center [531, 228] width 19 height 19
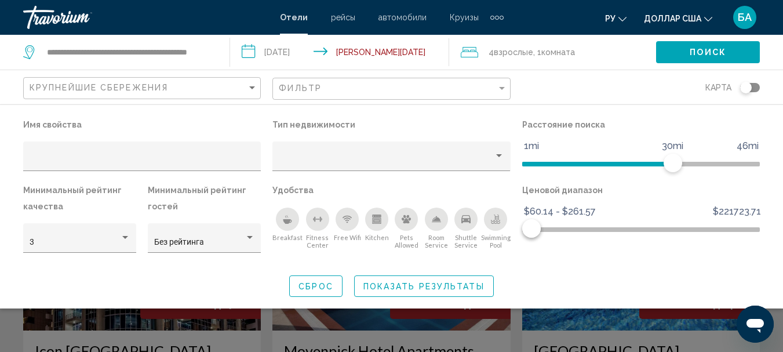
click at [704, 54] on span "Поиск" at bounding box center [707, 52] width 36 height 9
click at [405, 287] on span "Показать результаты" at bounding box center [423, 286] width 121 height 9
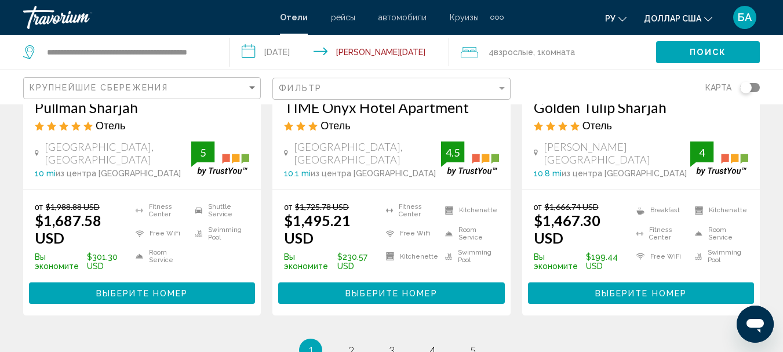
scroll to position [1680, 0]
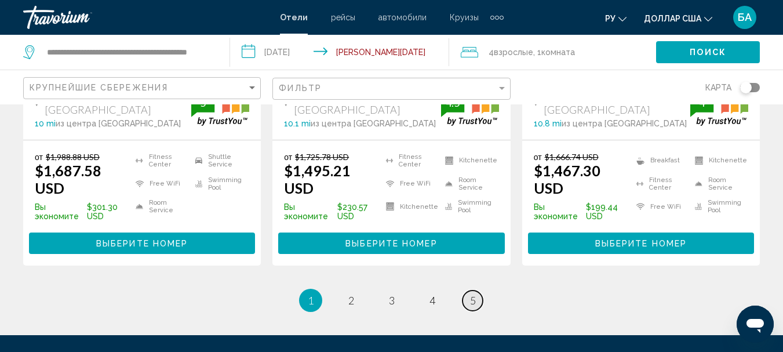
click at [472, 294] on span "5" at bounding box center [473, 300] width 6 height 13
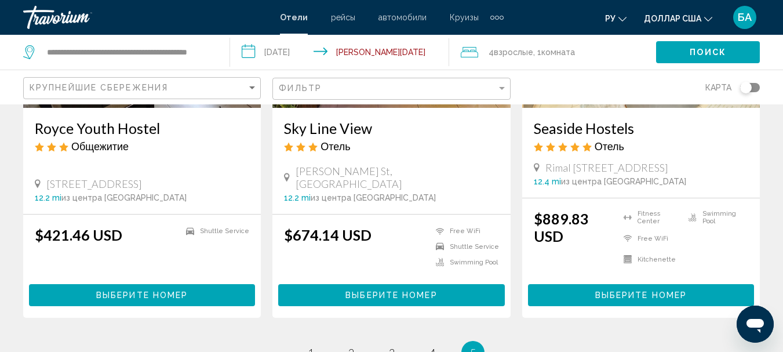
scroll to position [695, 0]
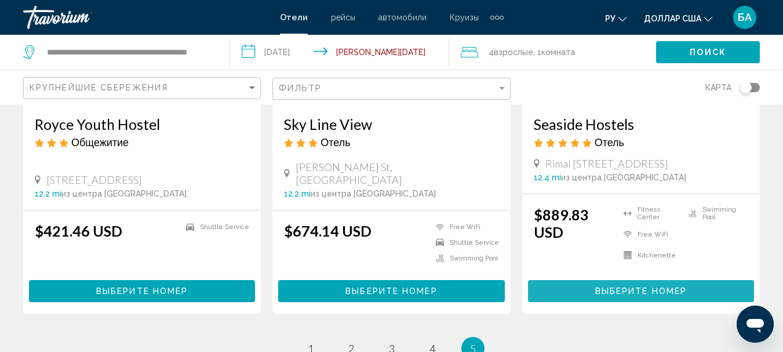
click at [648, 287] on span "Выберите номер" at bounding box center [641, 291] width 92 height 9
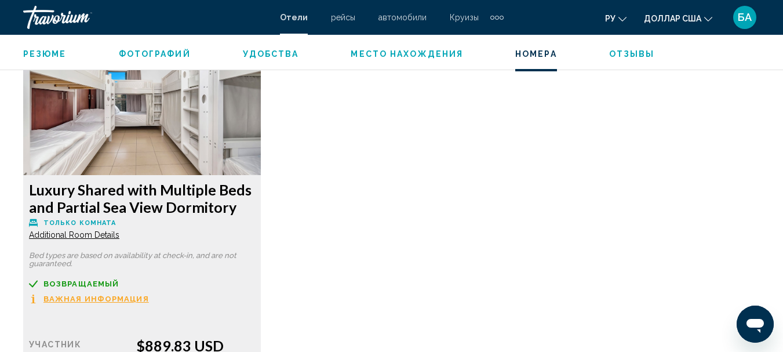
scroll to position [1814, 0]
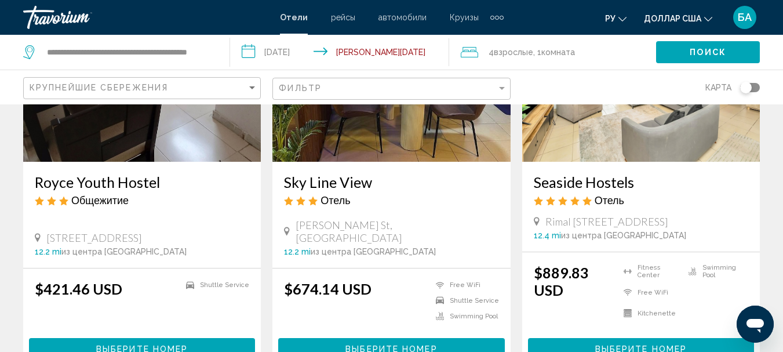
scroll to position [811, 0]
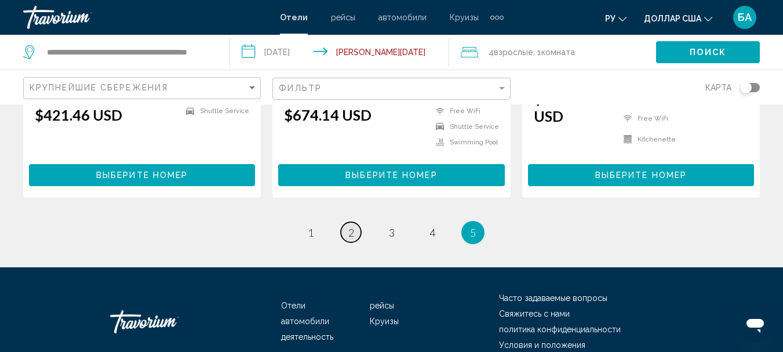
click at [352, 226] on span "2" at bounding box center [351, 232] width 6 height 13
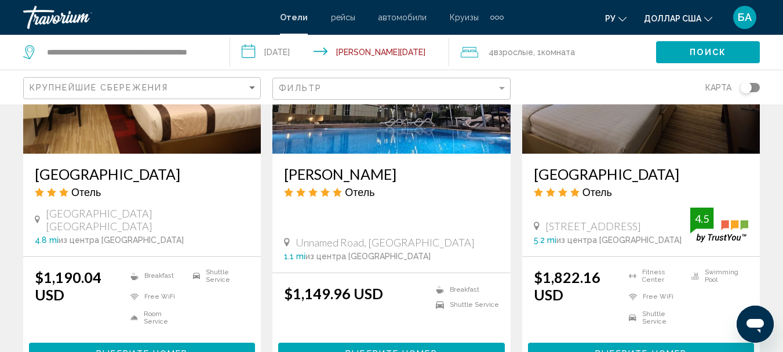
scroll to position [1101, 0]
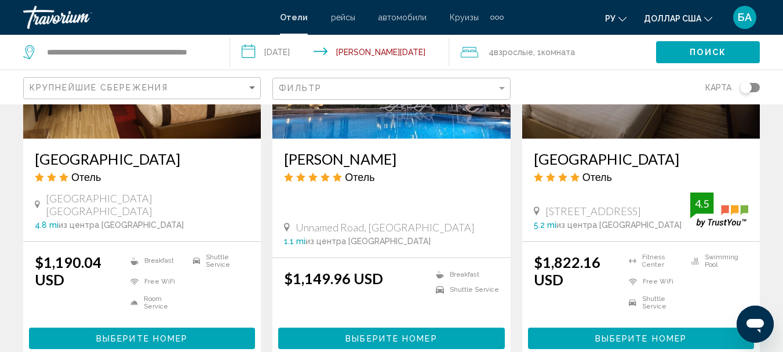
click at [392, 334] on span "Выберите номер" at bounding box center [391, 338] width 92 height 9
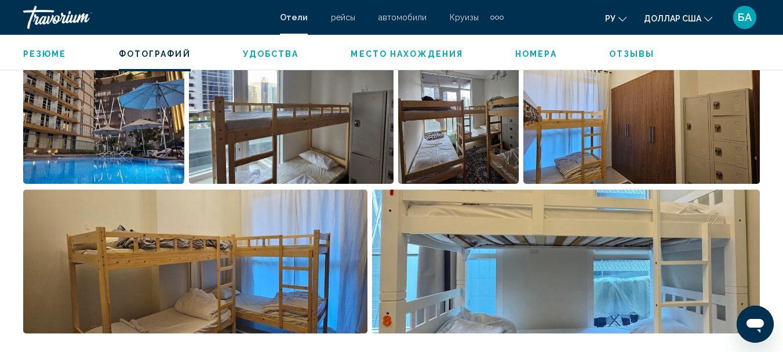
scroll to position [829, 0]
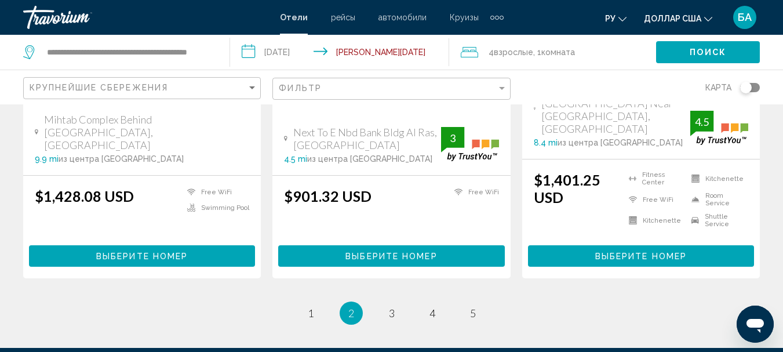
scroll to position [1680, 0]
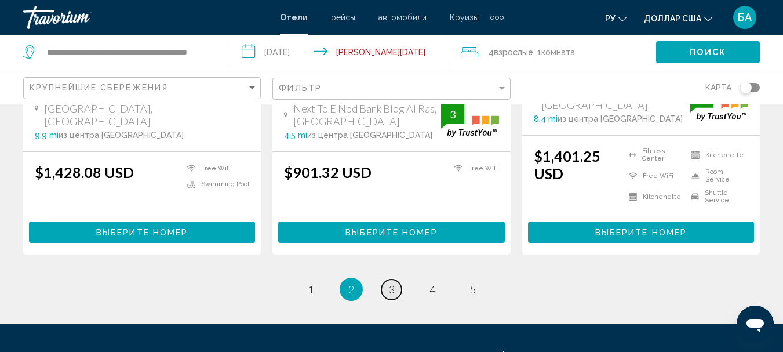
click at [388, 279] on link "page 3" at bounding box center [391, 289] width 20 height 20
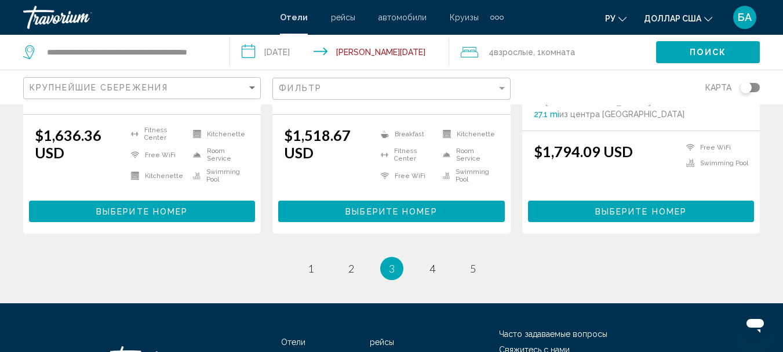
scroll to position [1680, 0]
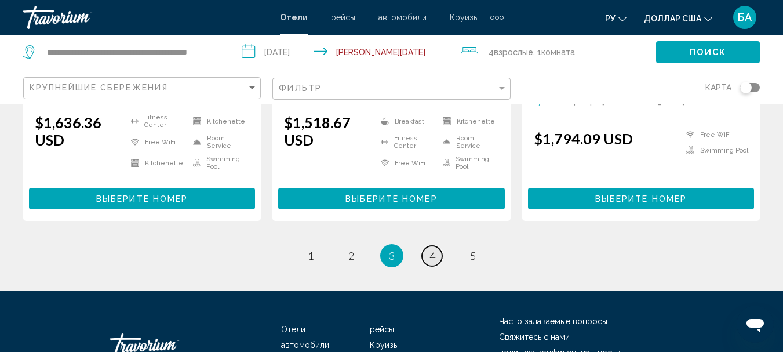
click at [430, 249] on span "4" at bounding box center [432, 255] width 6 height 13
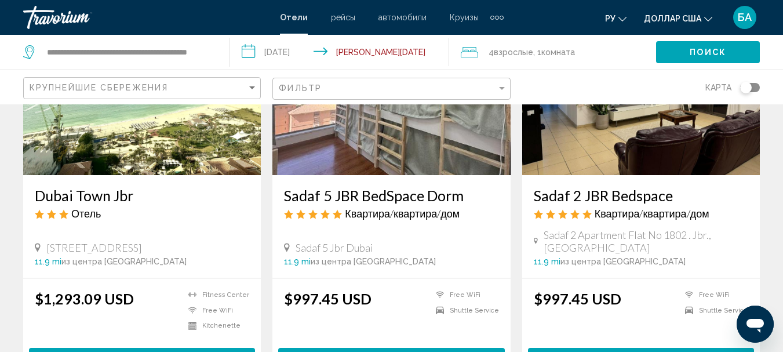
scroll to position [1506, 0]
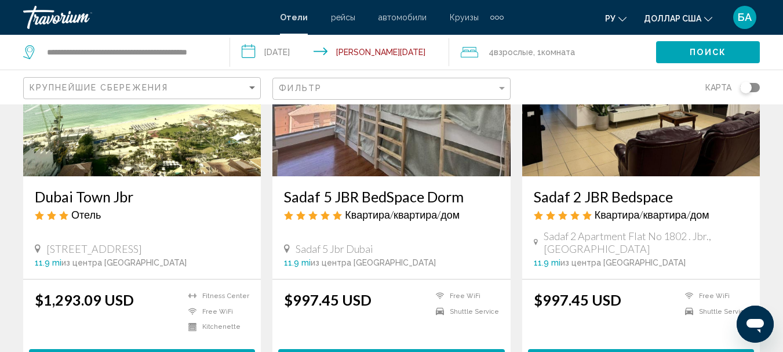
click at [85, 349] on button "Выберите номер" at bounding box center [142, 359] width 226 height 21
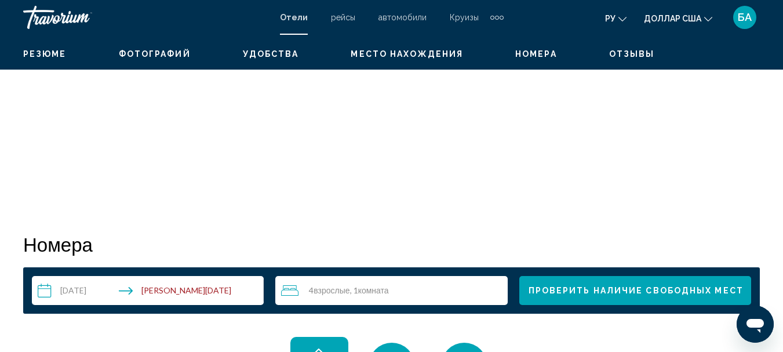
scroll to position [134, 0]
